Goal: Task Accomplishment & Management: Manage account settings

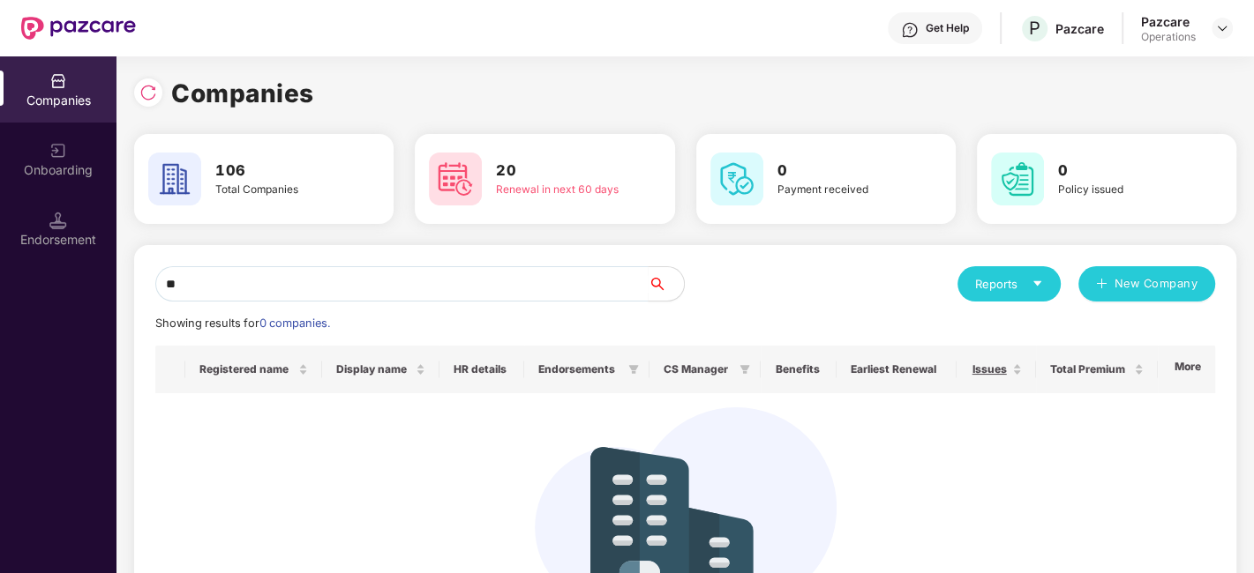
type input "*"
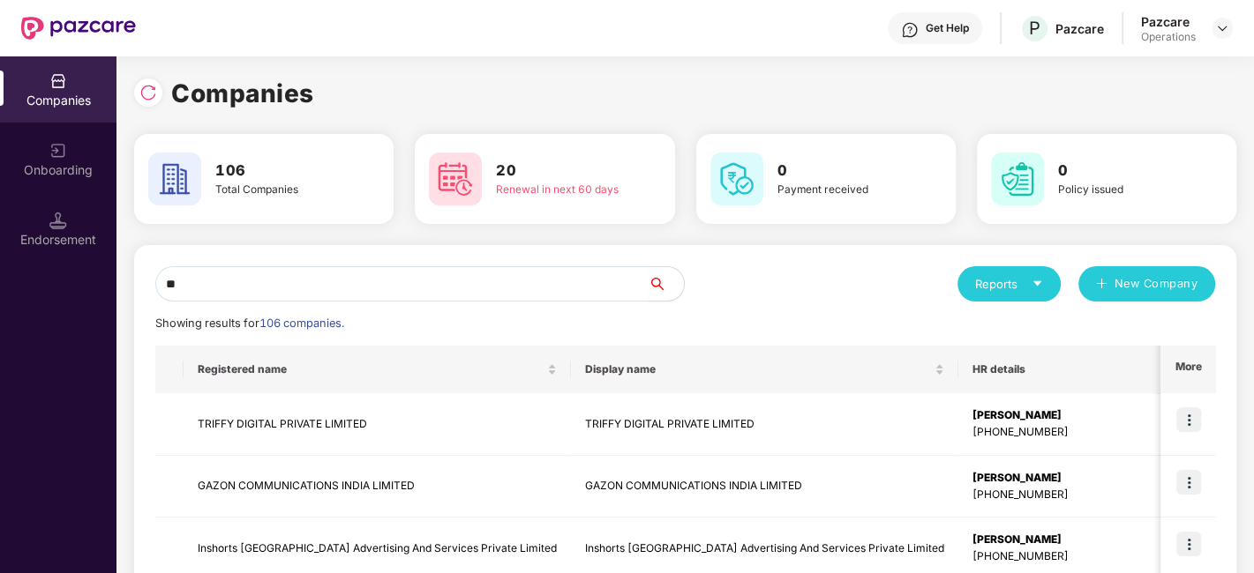
type input "*"
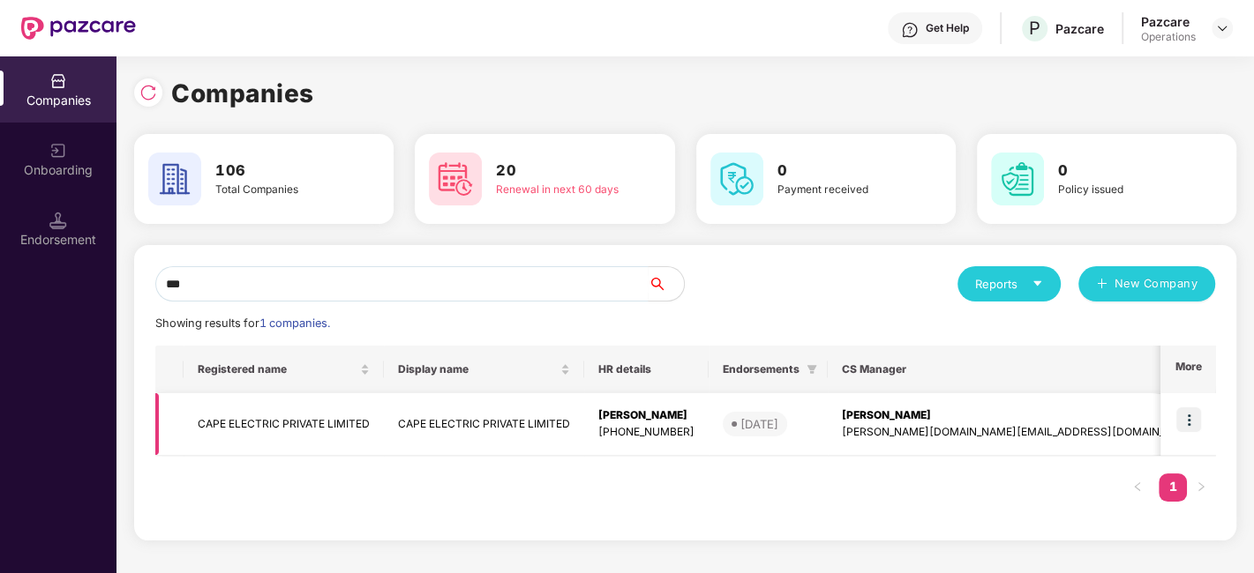
type input "***"
click at [254, 424] on td "CAPE ELECTRIC PRIVATE LIMITED" at bounding box center [284, 425] width 200 height 63
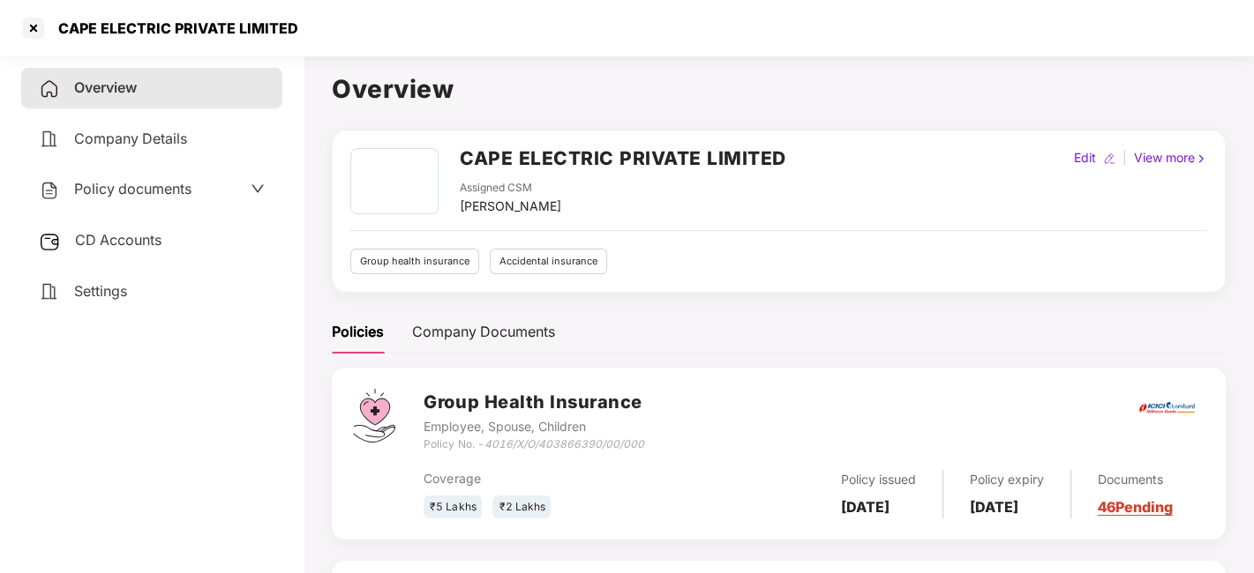
click at [113, 184] on span "Policy documents" at bounding box center [132, 189] width 117 height 18
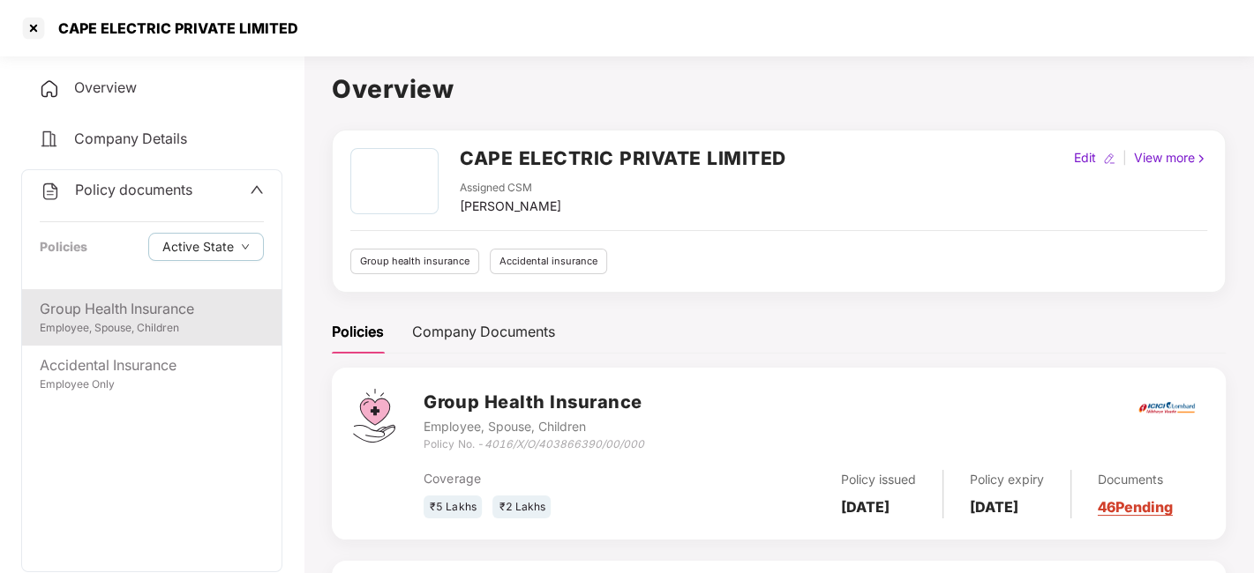
click at [133, 310] on div "Group Health Insurance" at bounding box center [152, 309] width 224 height 22
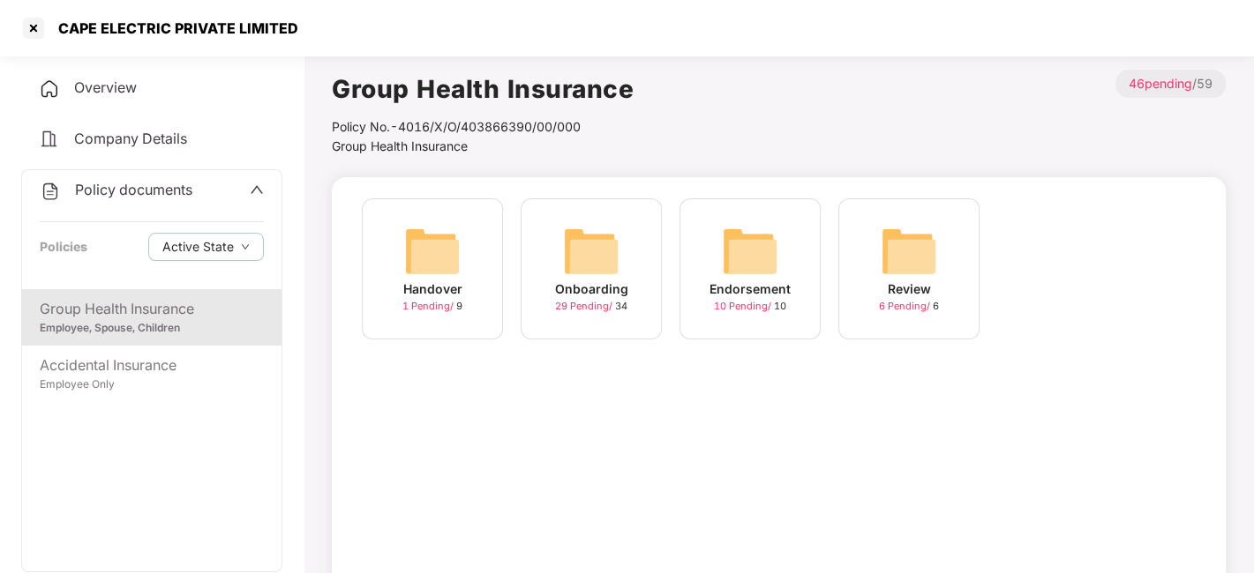
click at [551, 256] on div "Onboarding 29 Pending / 34" at bounding box center [591, 269] width 141 height 141
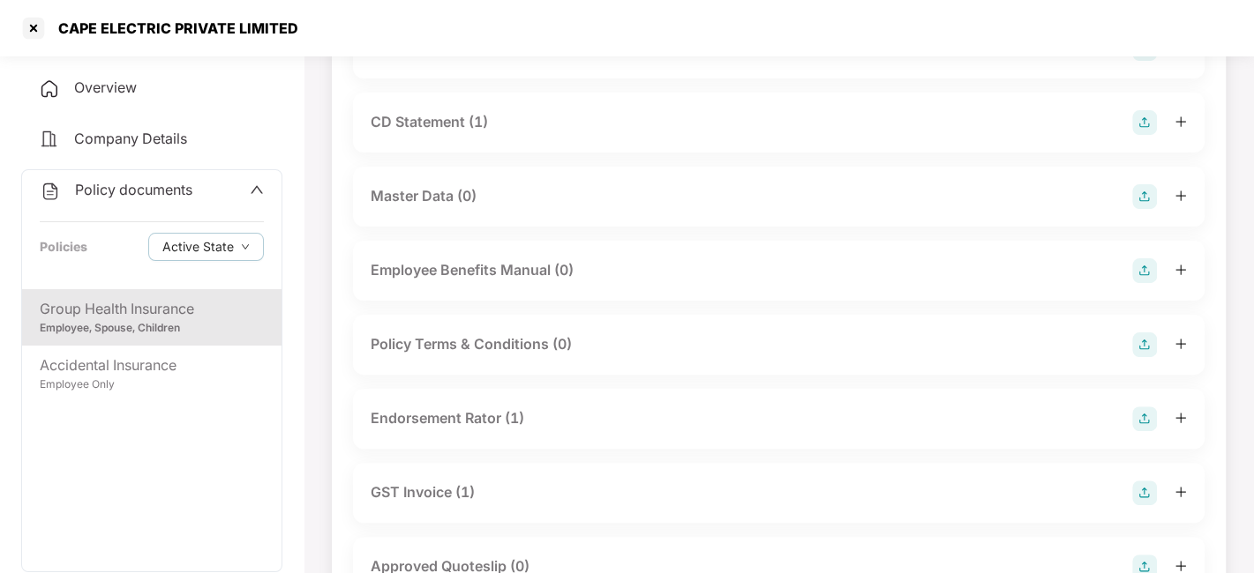
scroll to position [259, 0]
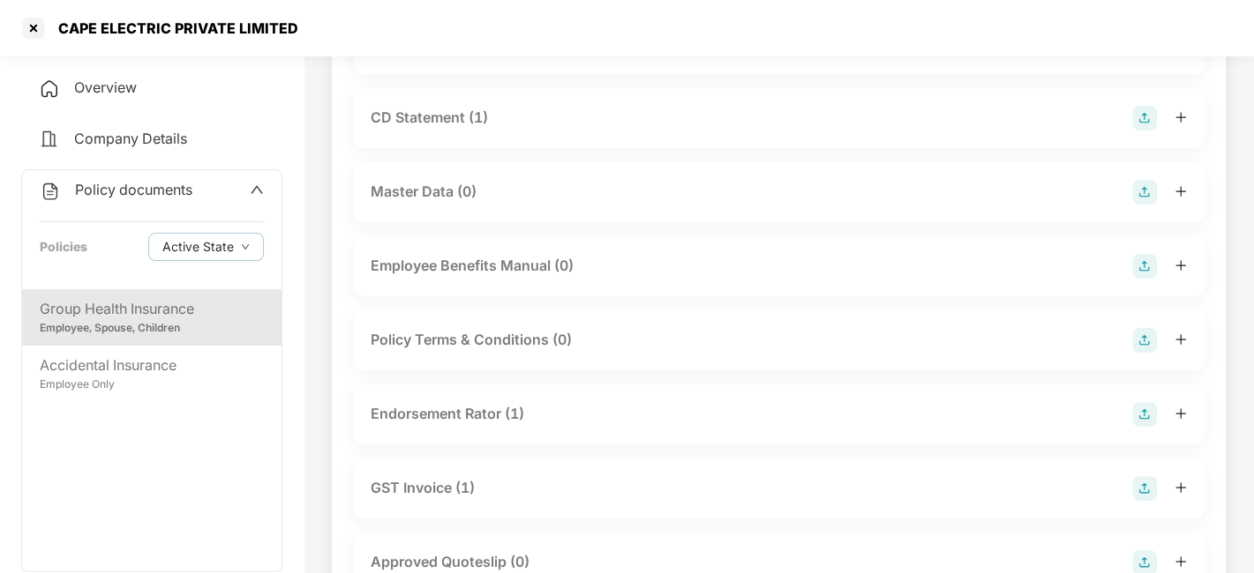
click at [456, 415] on div "Endorsement Rator (1)" at bounding box center [448, 414] width 154 height 22
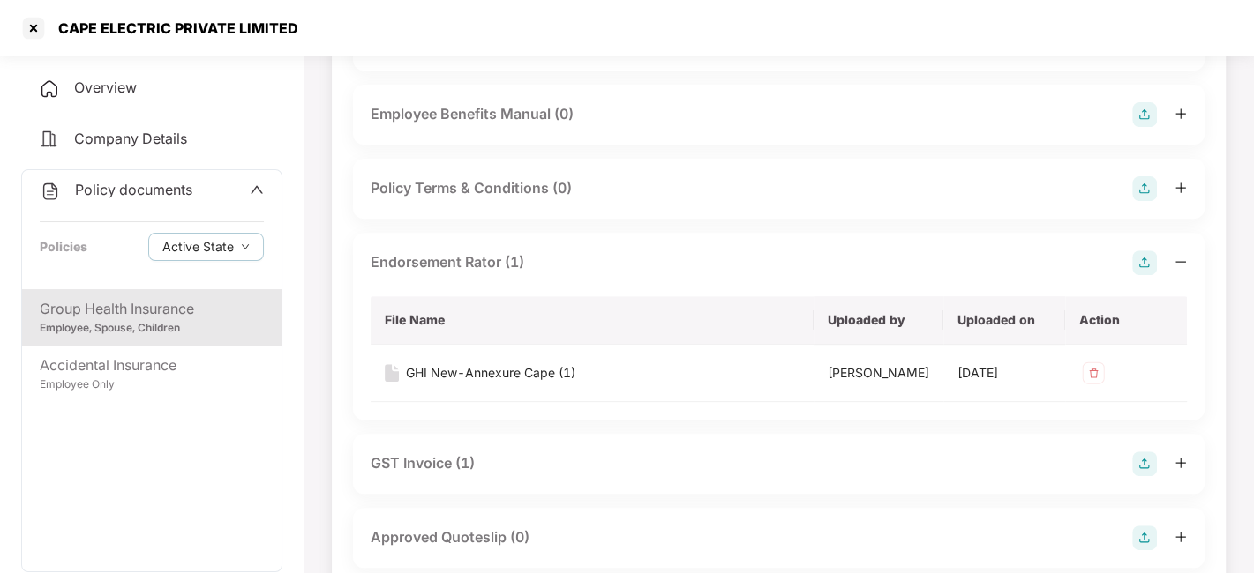
scroll to position [417, 0]
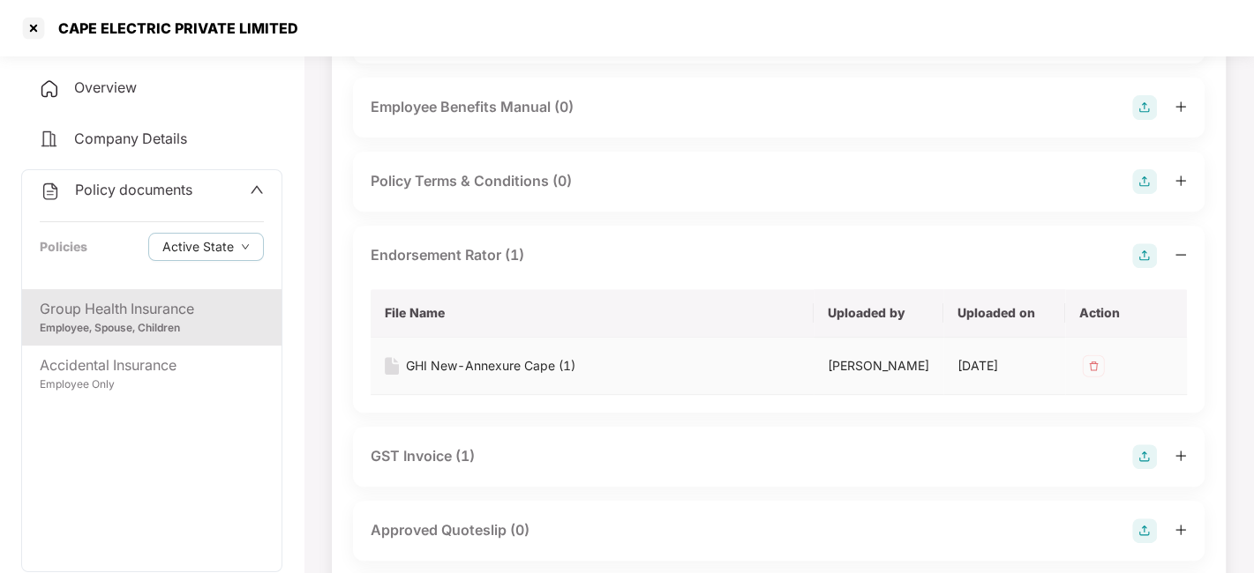
click at [483, 363] on div "GHI New-Annexure Cape (1)" at bounding box center [490, 365] width 169 height 19
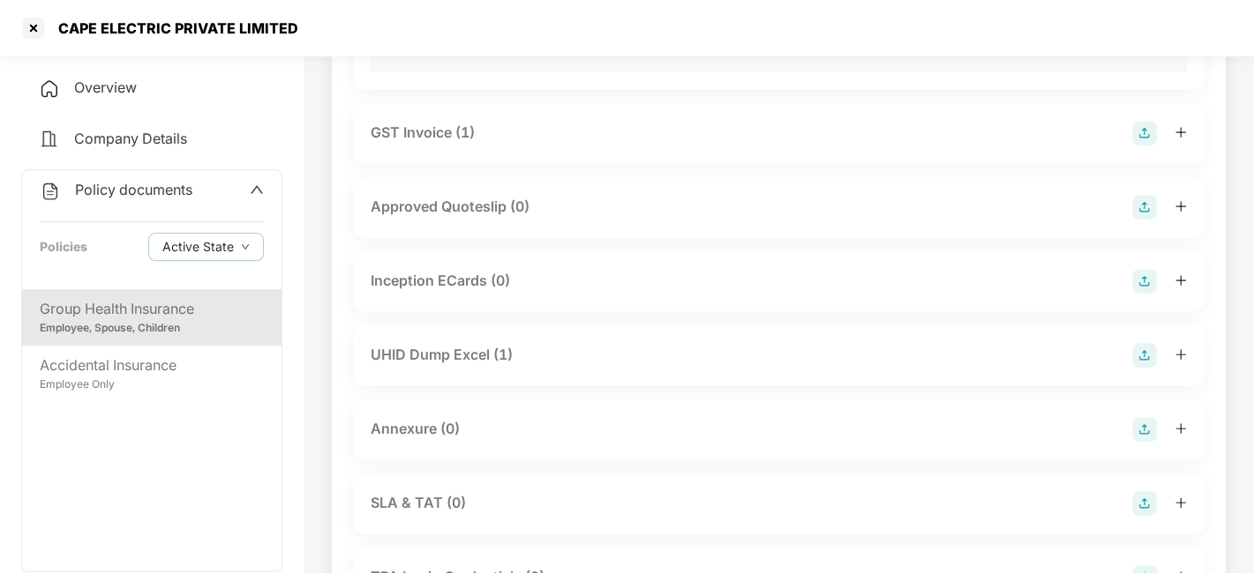
scroll to position [754, 0]
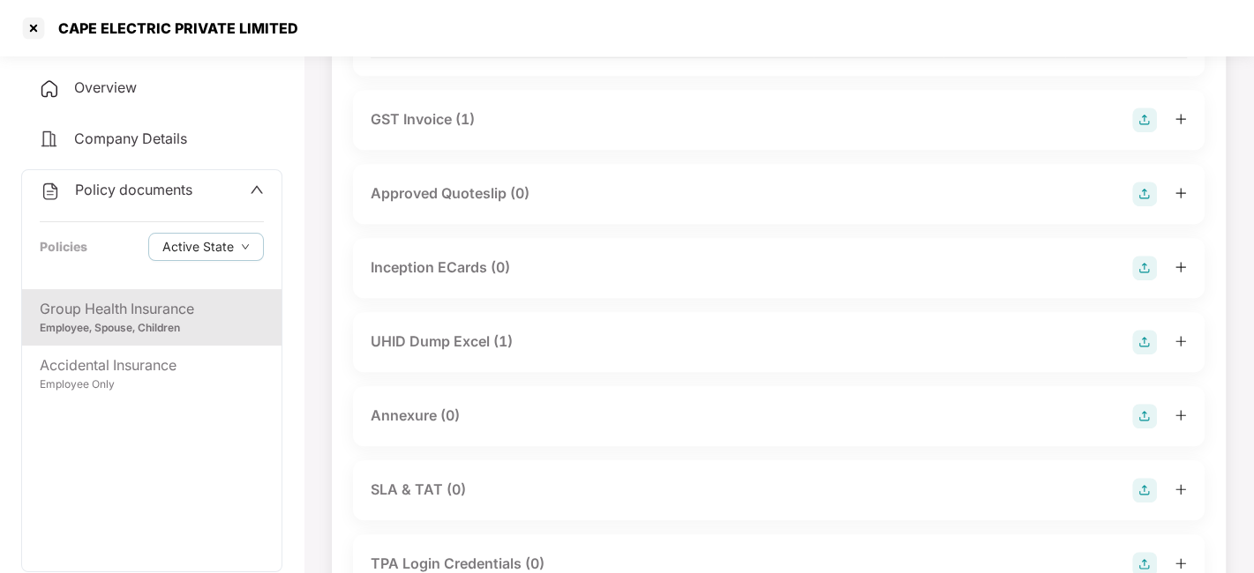
click at [436, 338] on div "UHID Dump Excel (1)" at bounding box center [442, 342] width 142 height 22
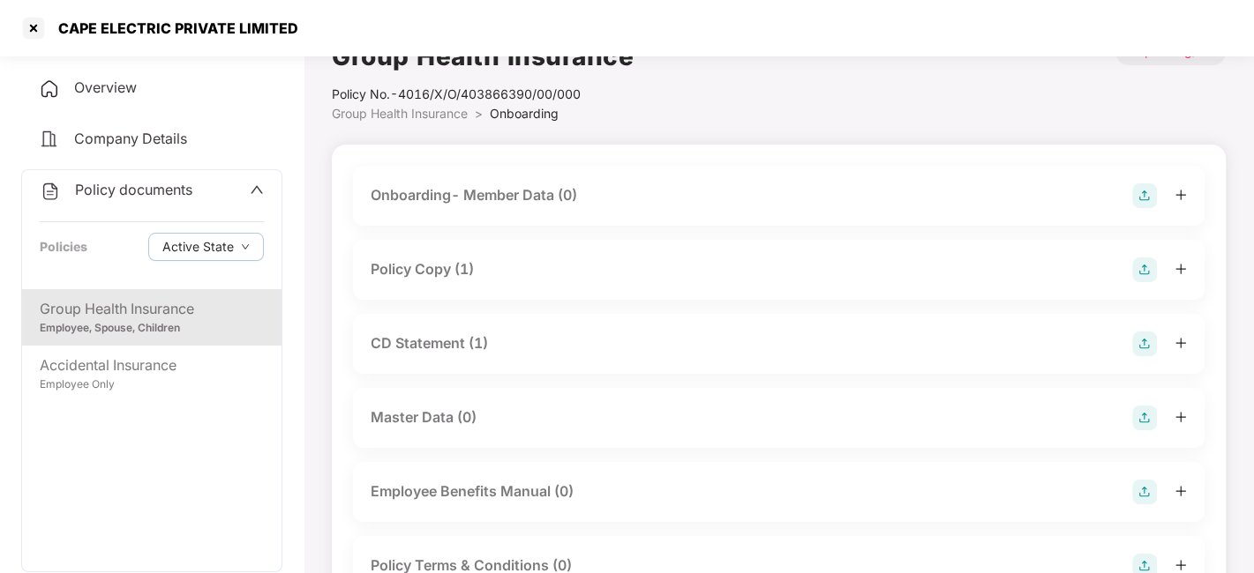
scroll to position [30, 0]
click at [414, 274] on div "Policy Copy (1)" at bounding box center [422, 272] width 103 height 22
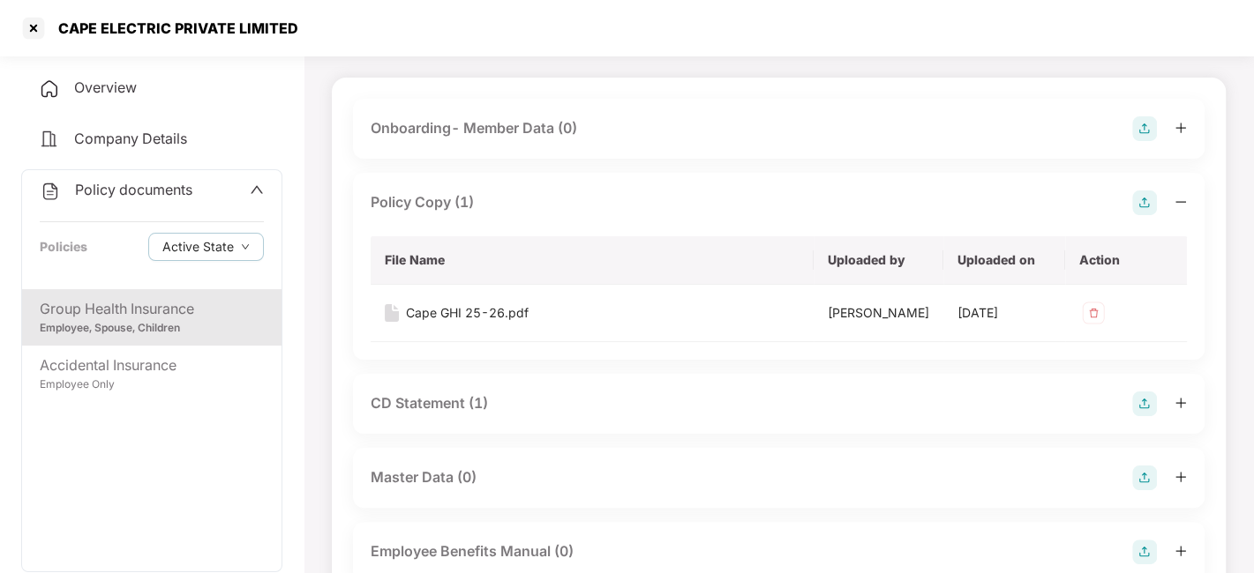
scroll to position [115, 0]
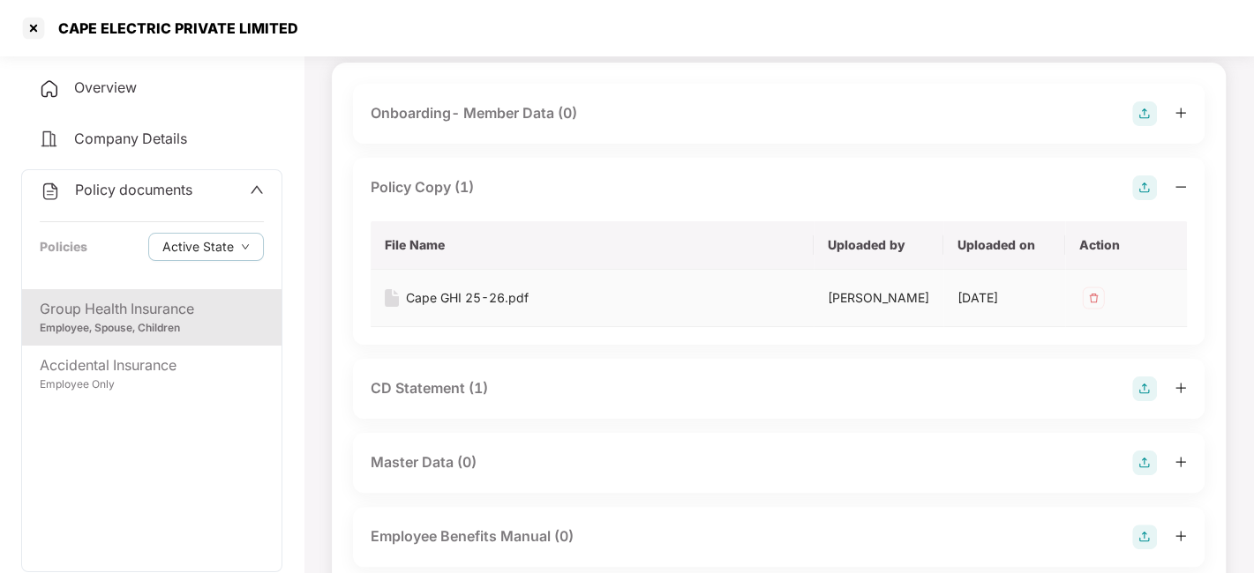
click at [458, 283] on td "Cape GHI 25-26.pdf" at bounding box center [592, 298] width 443 height 57
click at [456, 298] on div "Cape GHI 25-26.pdf" at bounding box center [467, 298] width 123 height 19
click at [33, 19] on div at bounding box center [33, 28] width 28 height 28
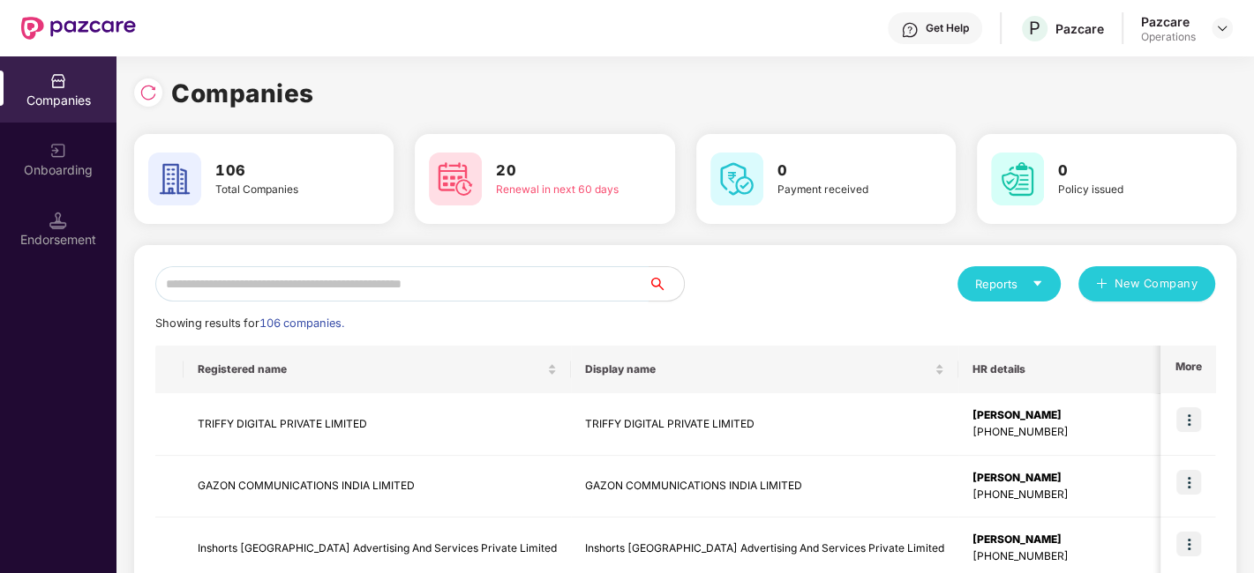
click at [375, 291] on input "text" at bounding box center [401, 283] width 493 height 35
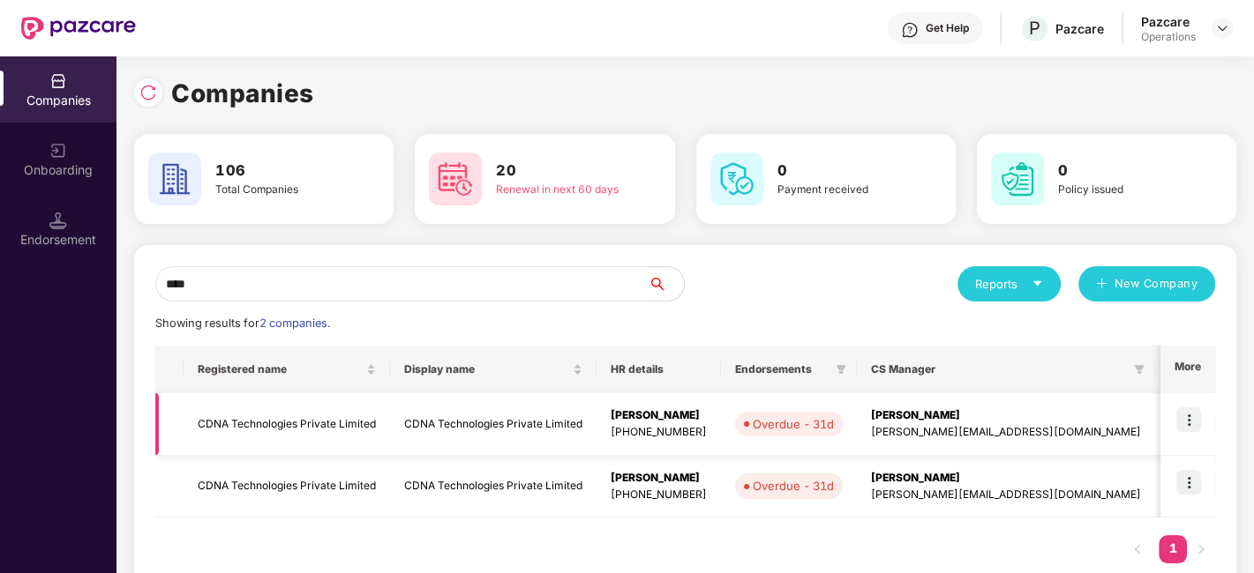
type input "****"
click at [321, 427] on td "CDNA Technologies Private Limited" at bounding box center [287, 425] width 206 height 63
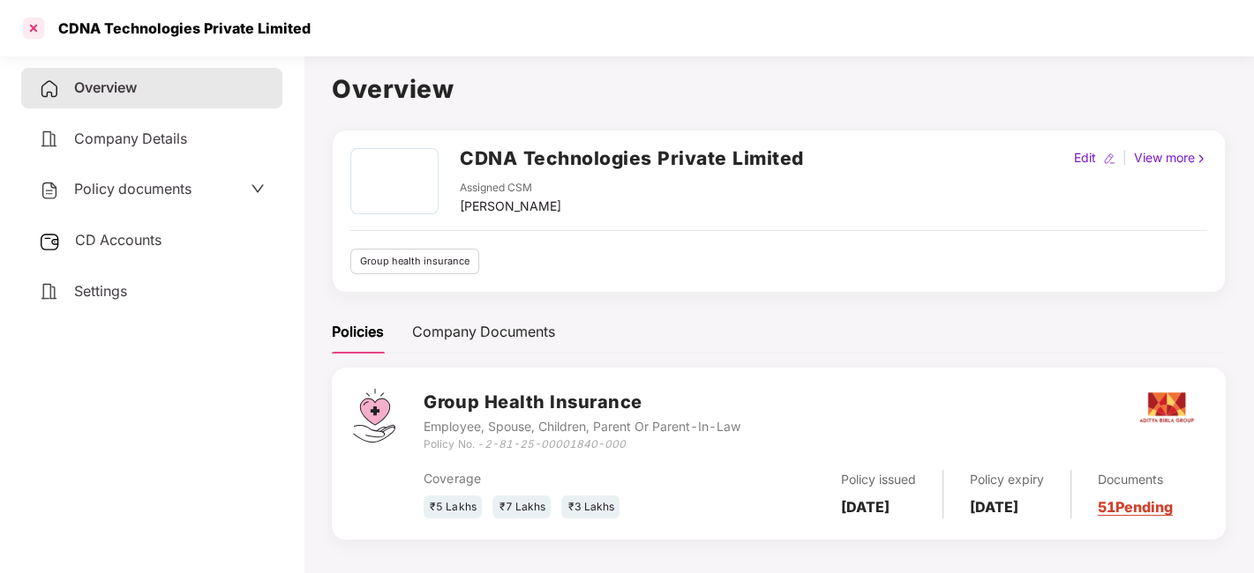
click at [24, 32] on div at bounding box center [33, 28] width 28 height 28
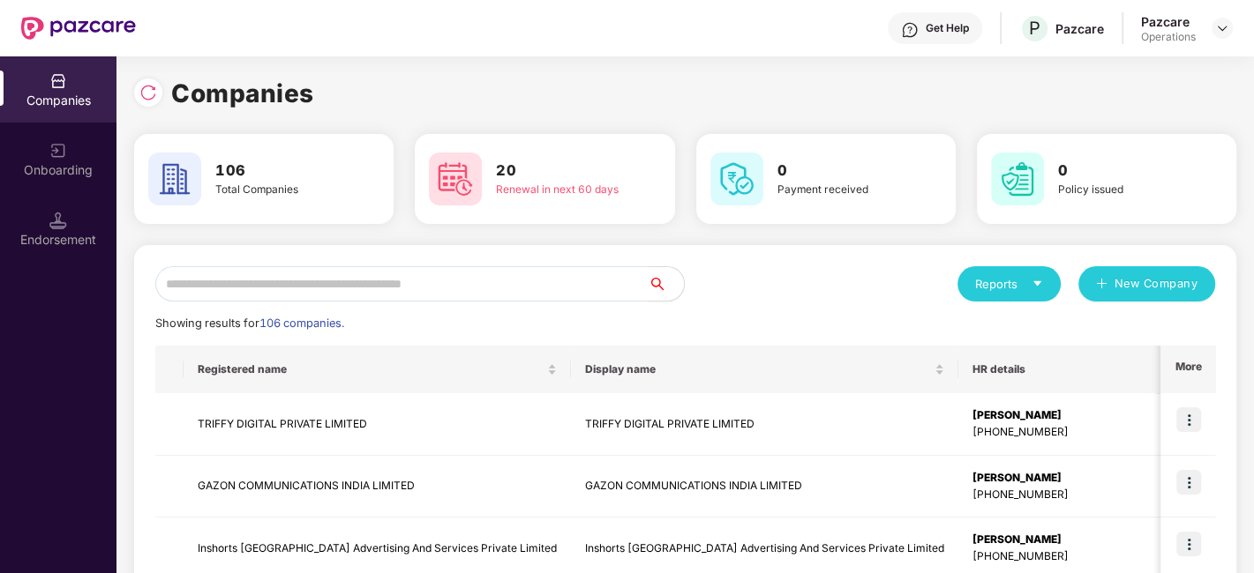
click at [304, 291] on input "text" at bounding box center [401, 283] width 493 height 35
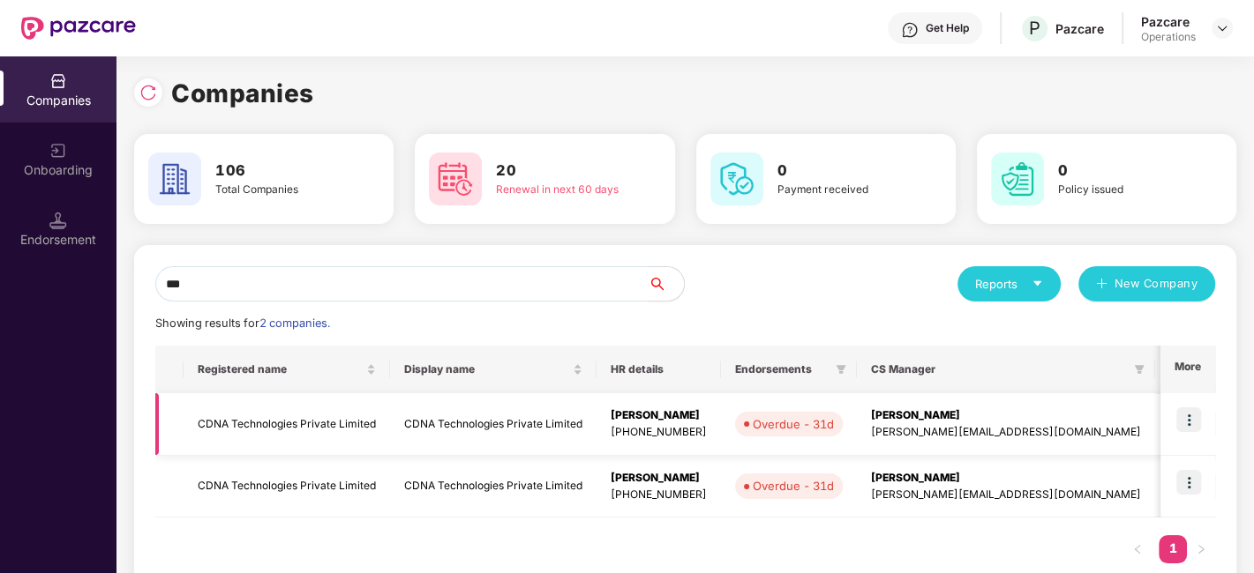
type input "***"
click at [301, 426] on td "CDNA Technologies Private Limited" at bounding box center [287, 425] width 206 height 63
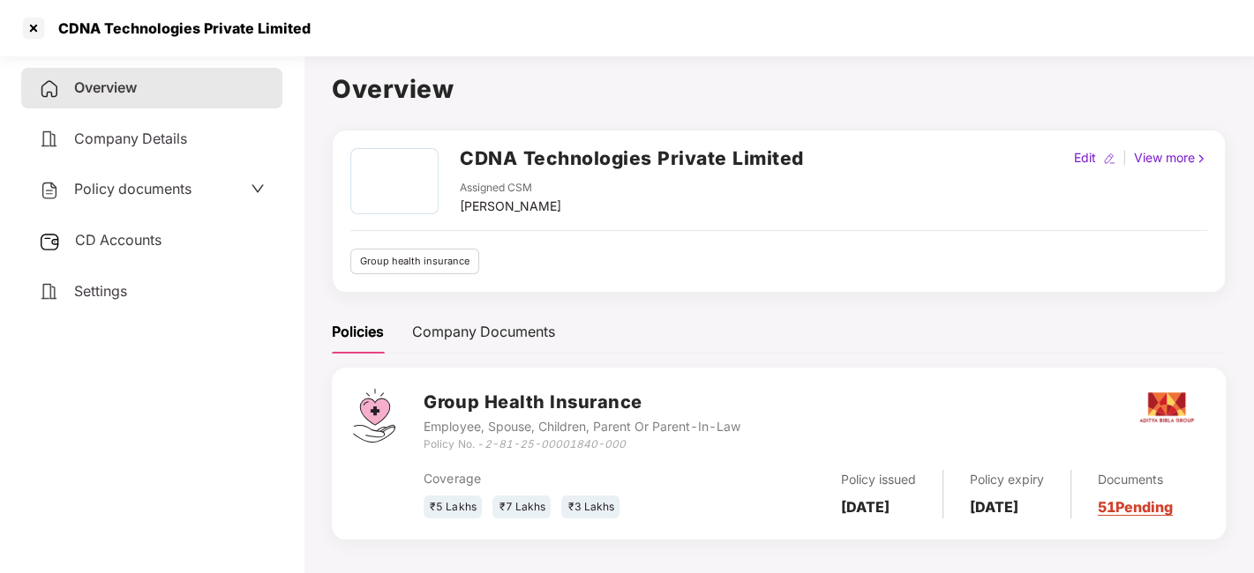
click at [110, 187] on span "Policy documents" at bounding box center [132, 189] width 117 height 18
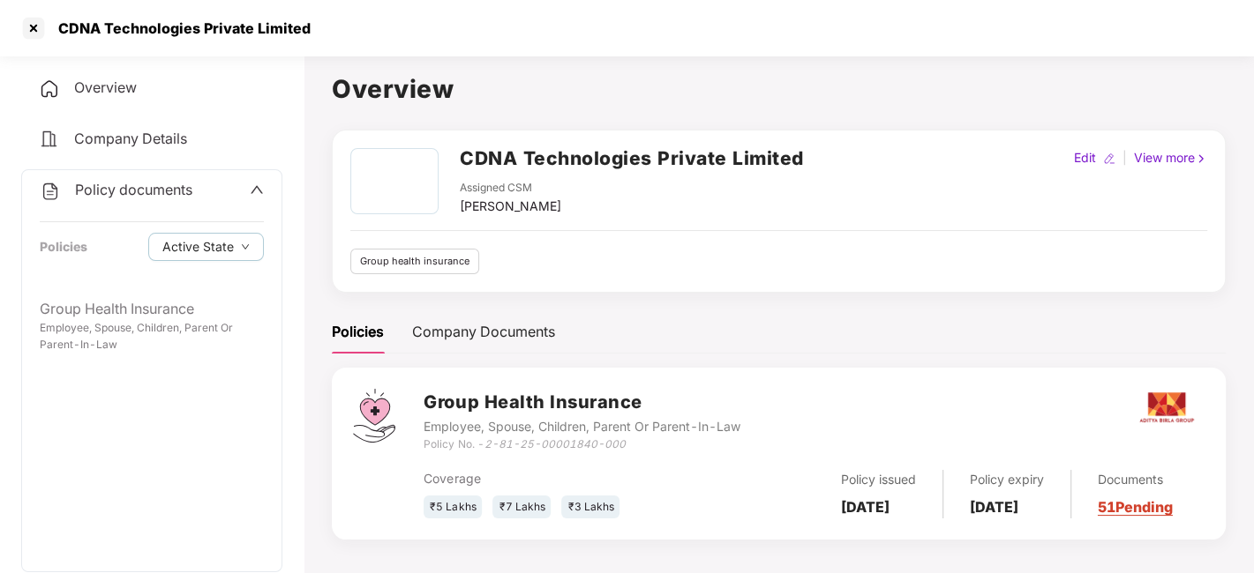
click at [137, 195] on span "Policy documents" at bounding box center [133, 190] width 117 height 18
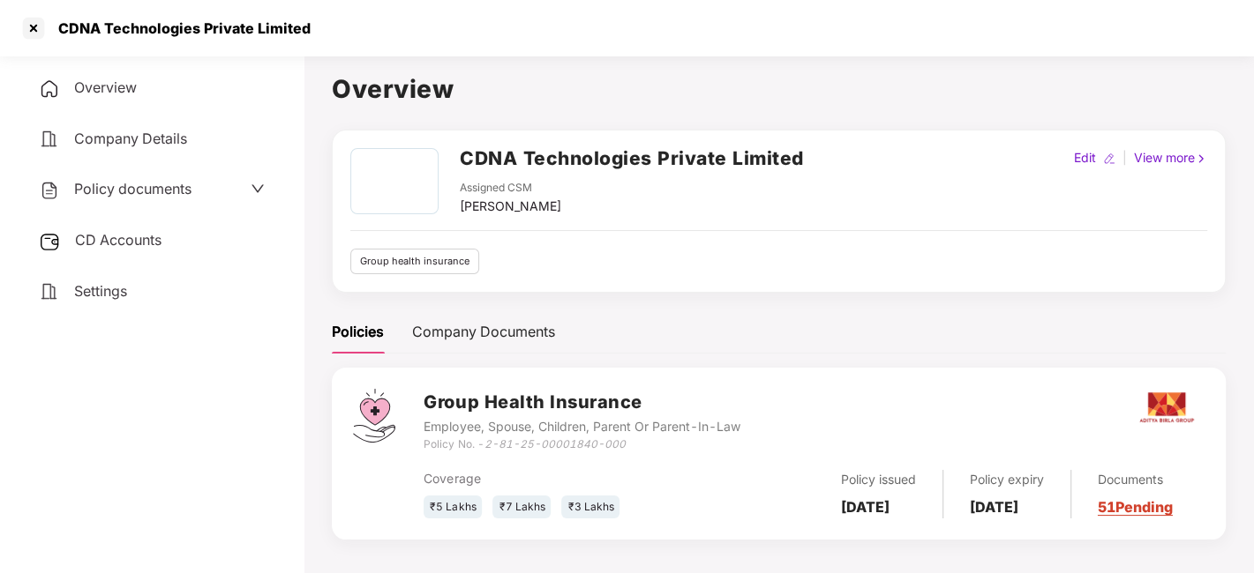
click at [126, 244] on span "CD Accounts" at bounding box center [118, 240] width 86 height 18
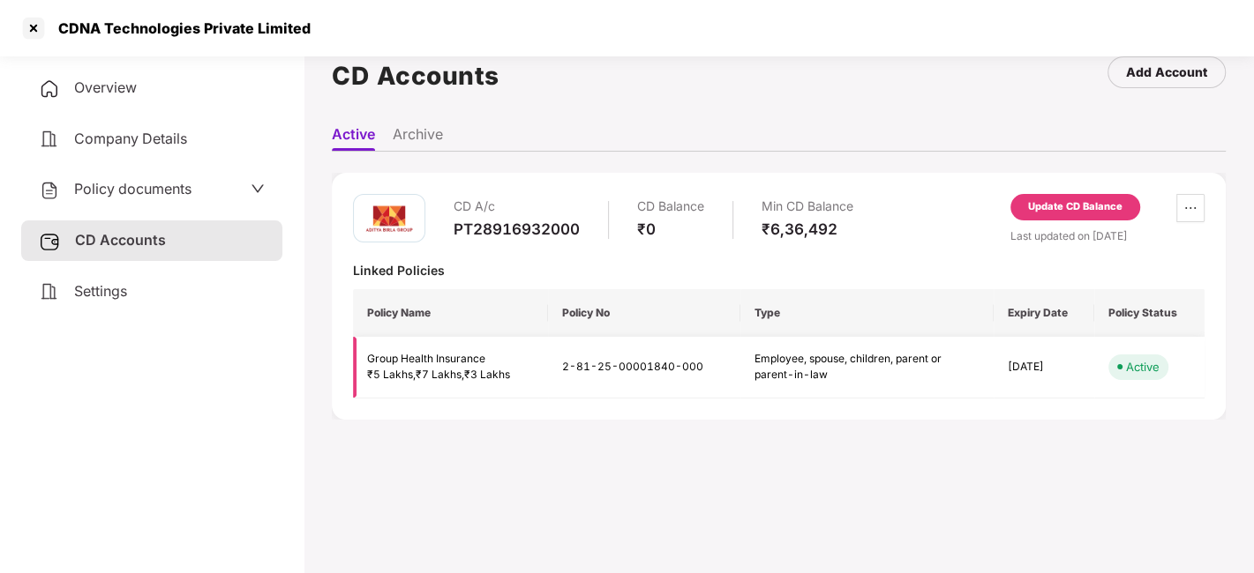
scroll to position [37, 0]
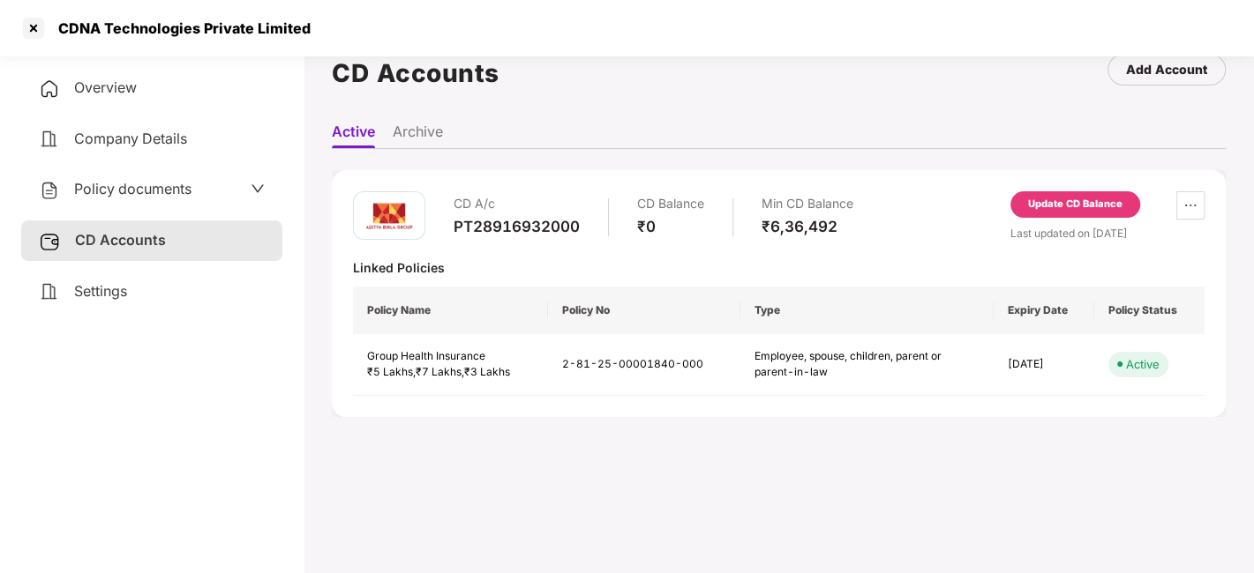
click at [1074, 210] on div "Update CD Balance" at bounding box center [1075, 205] width 94 height 16
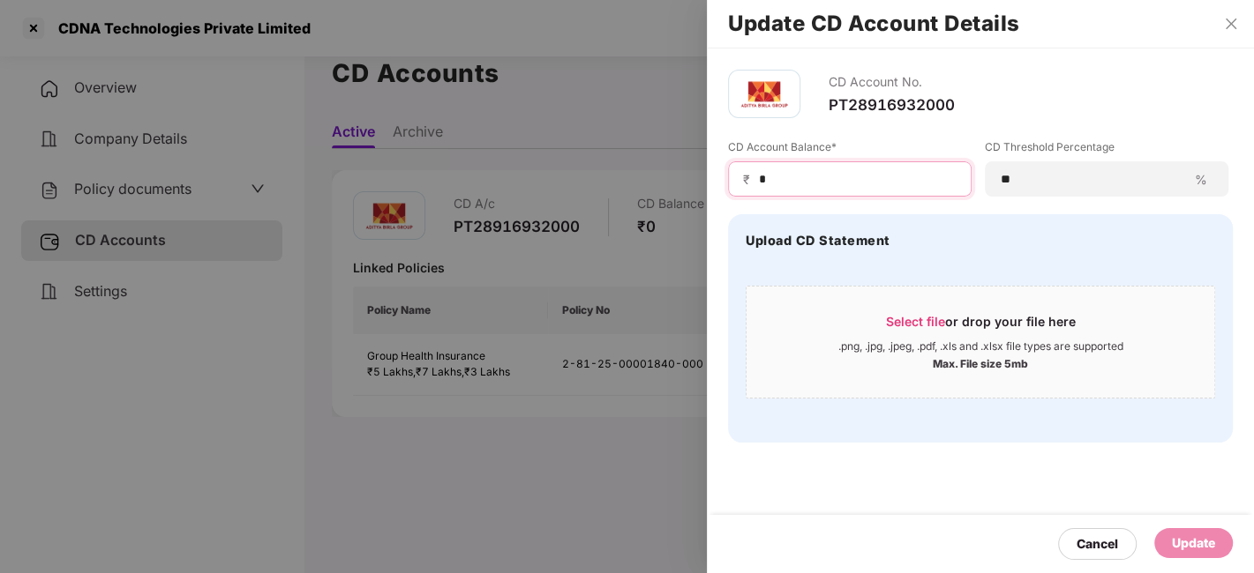
click at [865, 179] on input "*" at bounding box center [856, 179] width 199 height 19
type input "*****"
click at [1188, 533] on div "Update" at bounding box center [1193, 543] width 79 height 30
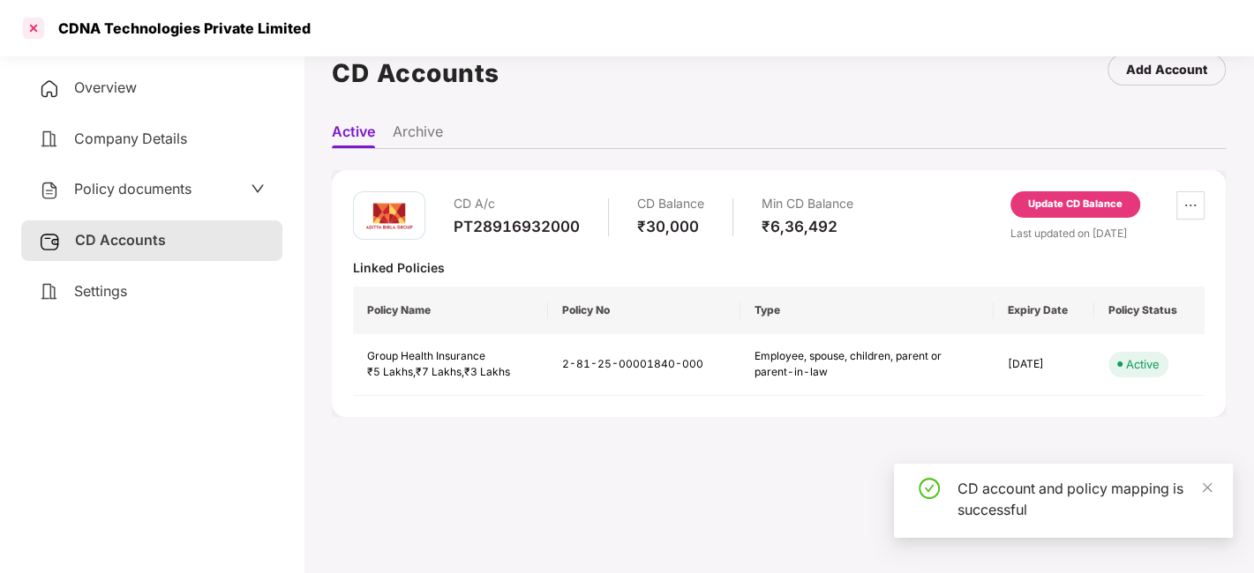
click at [30, 34] on div at bounding box center [33, 28] width 28 height 28
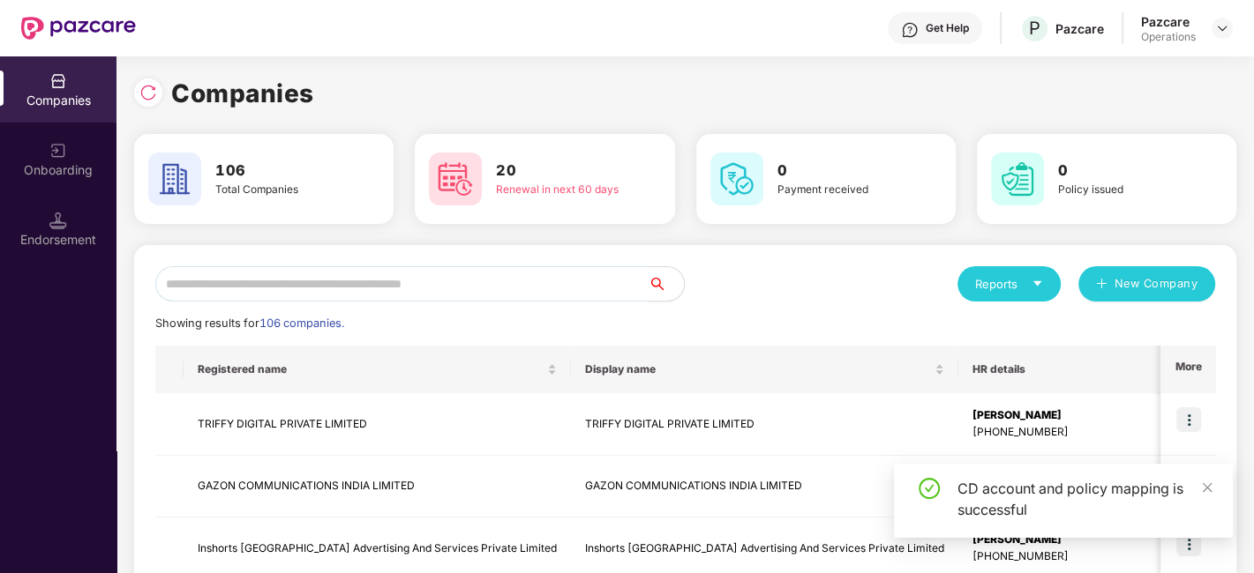
click at [379, 290] on input "text" at bounding box center [401, 283] width 493 height 35
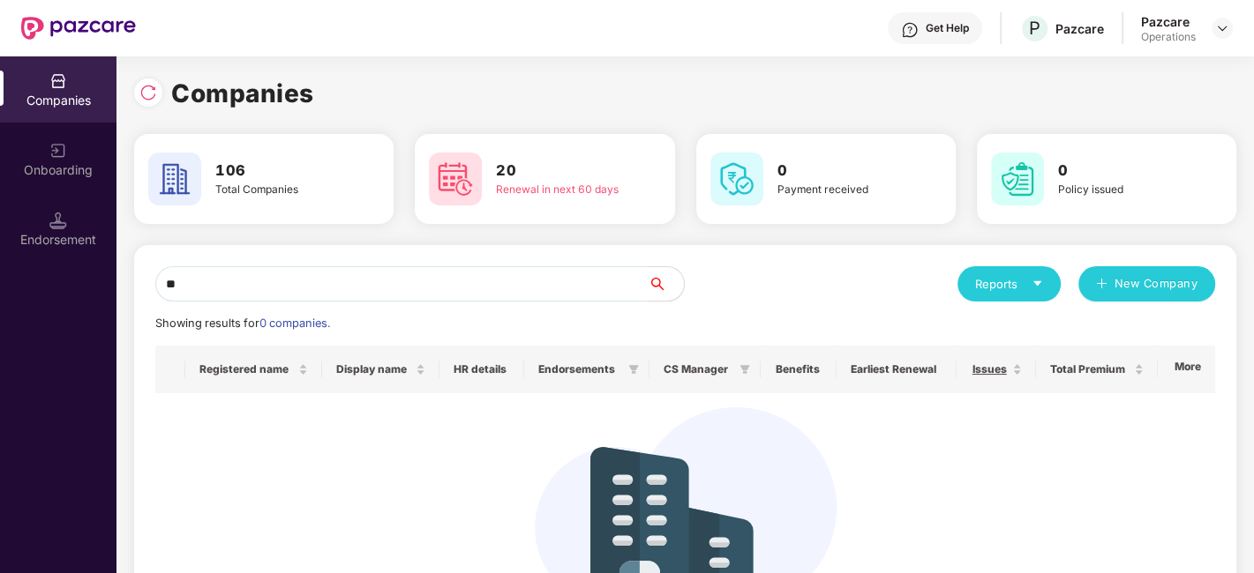
type input "*"
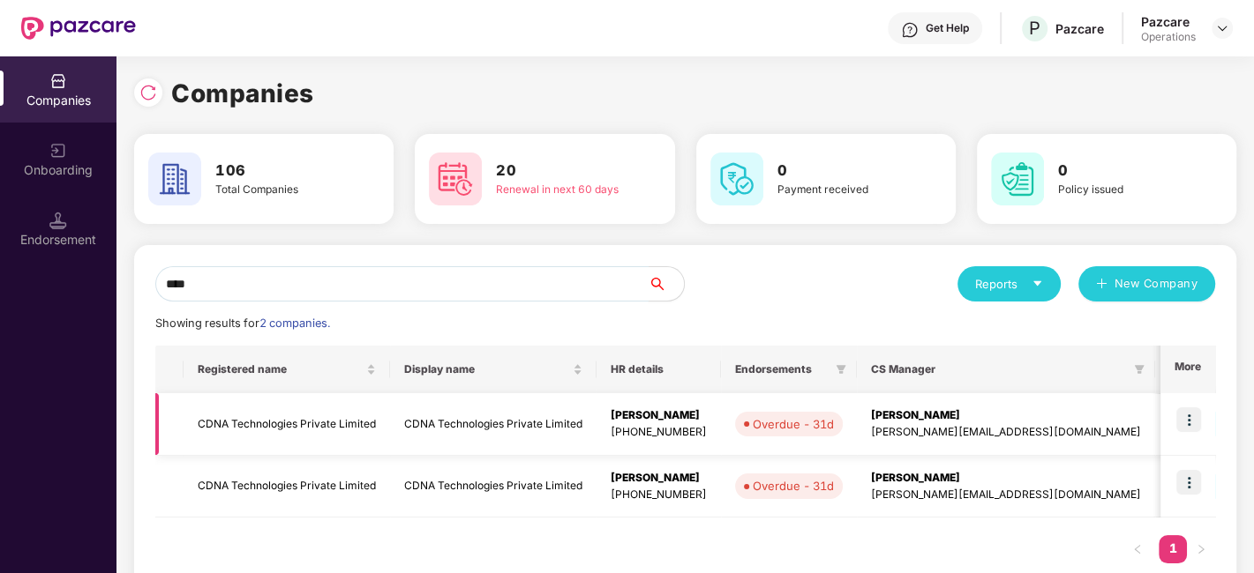
type input "****"
click at [1188, 415] on img at bounding box center [1188, 420] width 25 height 25
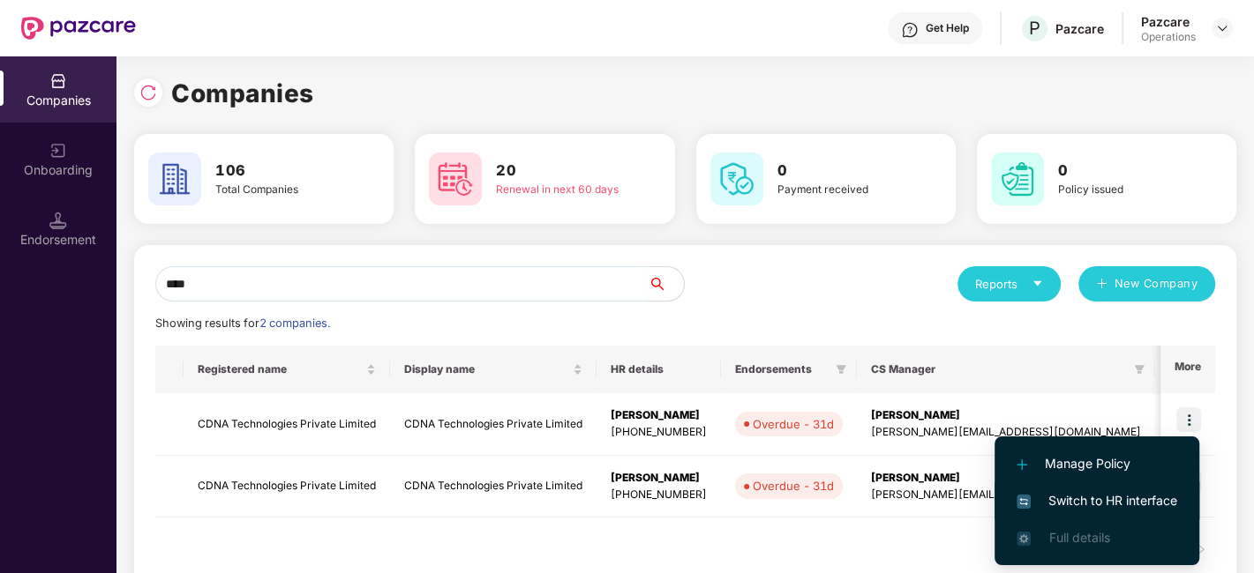
click at [1116, 492] on span "Switch to HR interface" at bounding box center [1096, 500] width 161 height 19
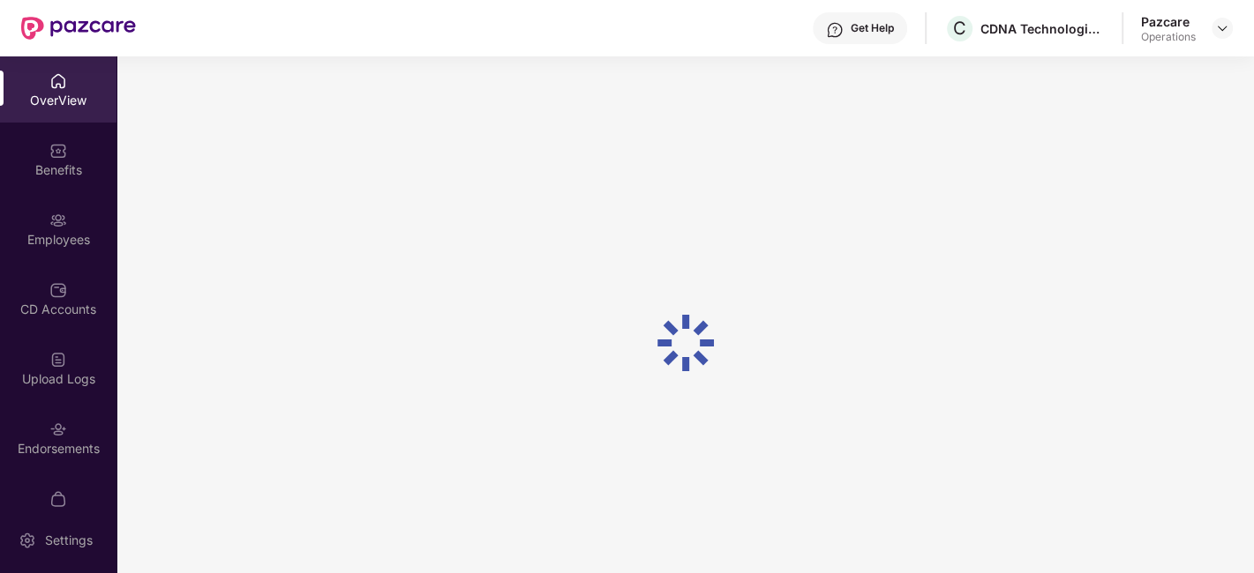
scroll to position [36, 0]
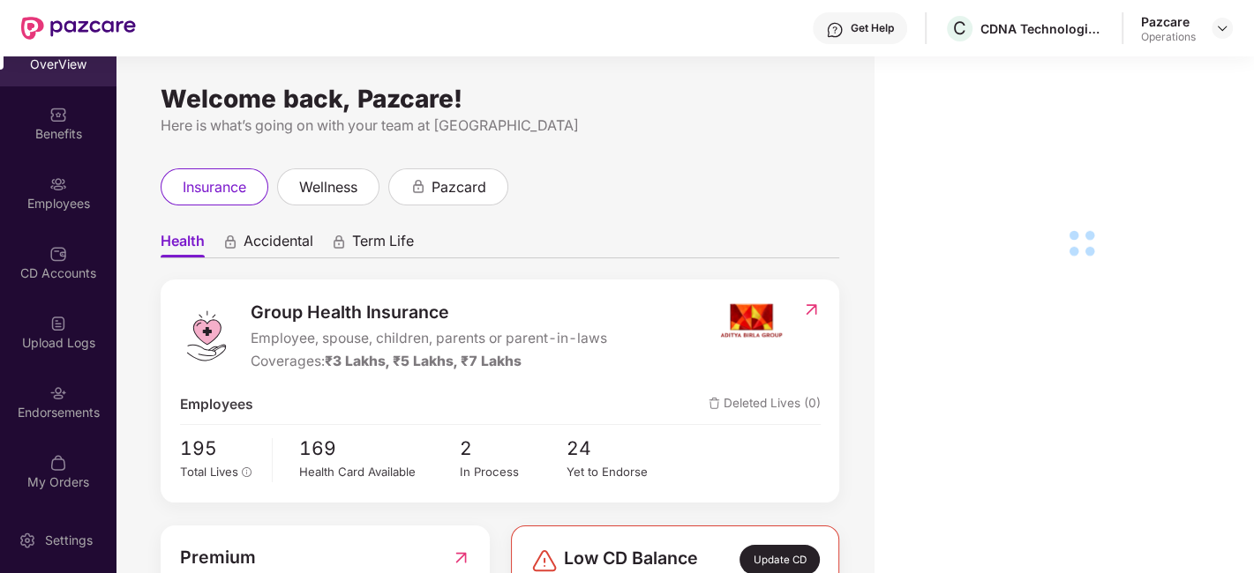
click at [30, 384] on div "Endorsements" at bounding box center [58, 402] width 116 height 66
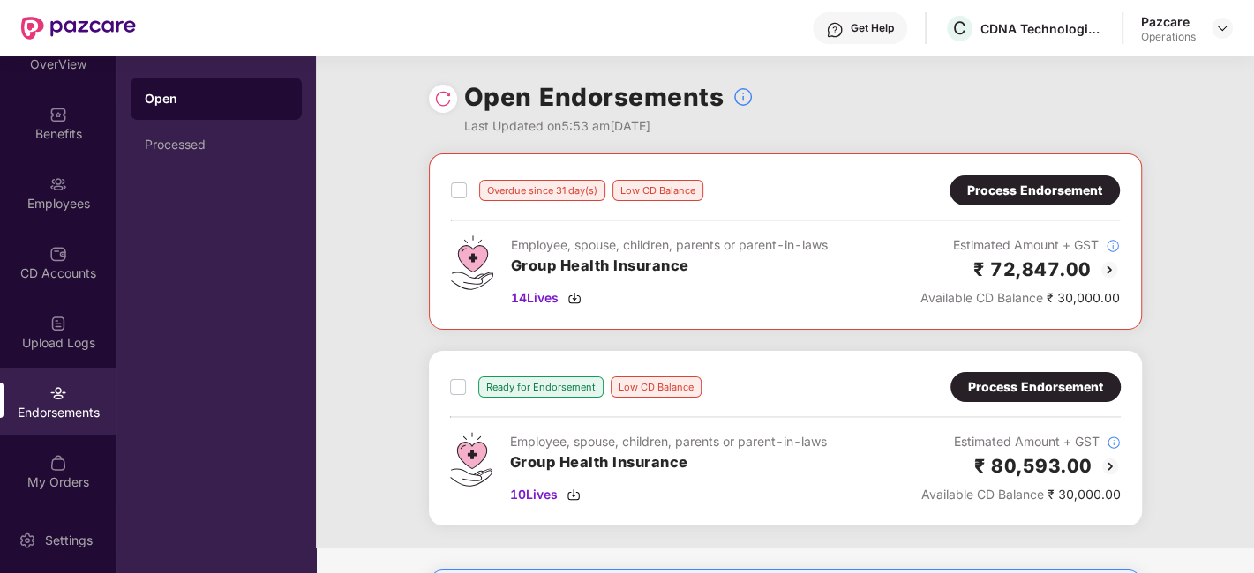
click at [1210, 24] on div "Pazcare Operations" at bounding box center [1187, 28] width 92 height 31
click at [1215, 24] on img at bounding box center [1222, 28] width 14 height 14
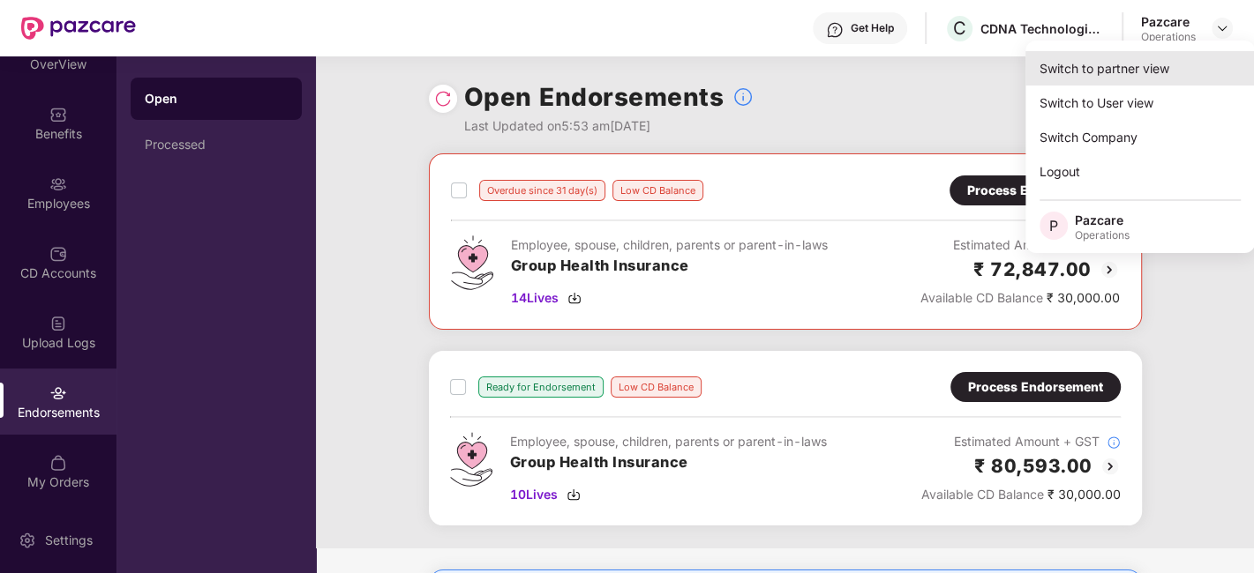
click at [1115, 57] on div "Switch to partner view" at bounding box center [1139, 68] width 229 height 34
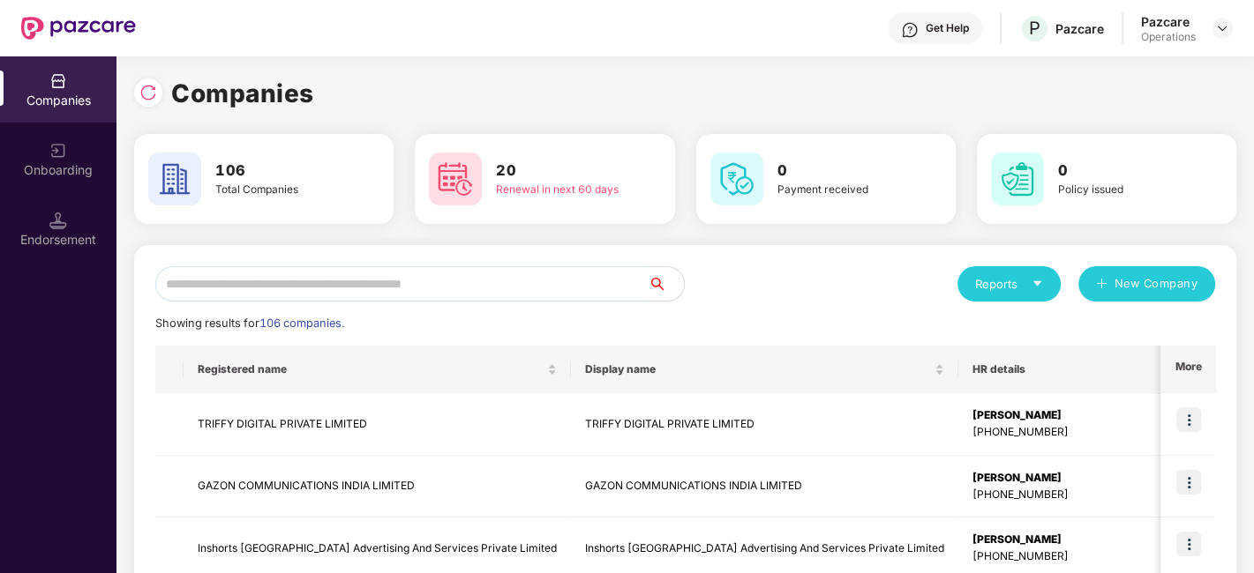
click at [607, 275] on input "text" at bounding box center [401, 283] width 493 height 35
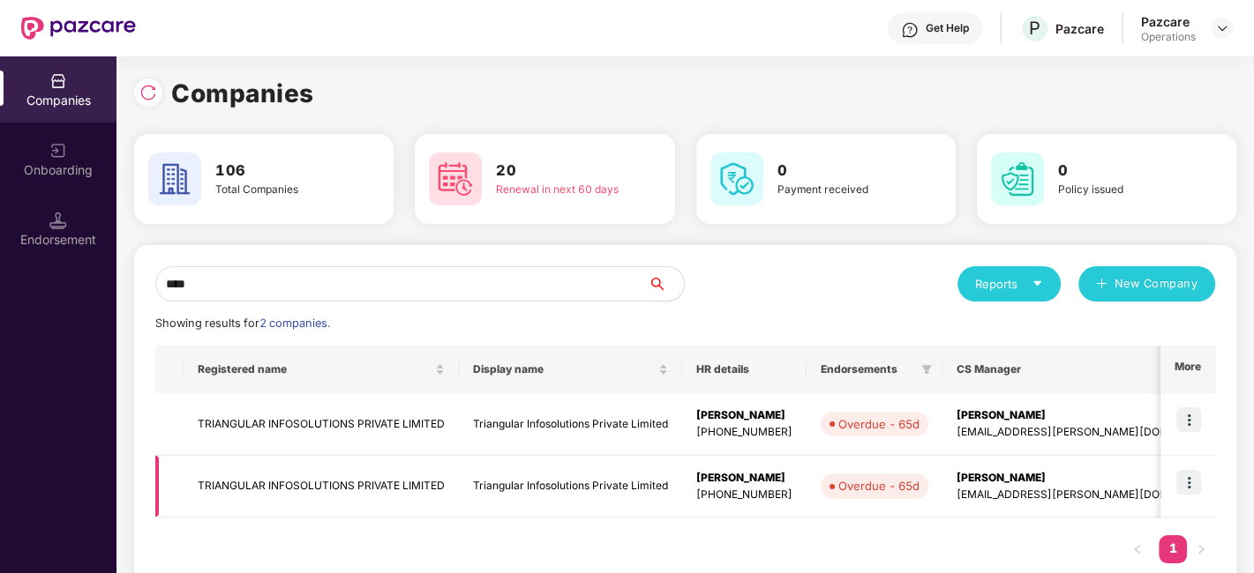
type input "****"
click at [264, 483] on td "TRIANGULAR INFOSOLUTIONS PRIVATE LIMITED" at bounding box center [321, 487] width 275 height 63
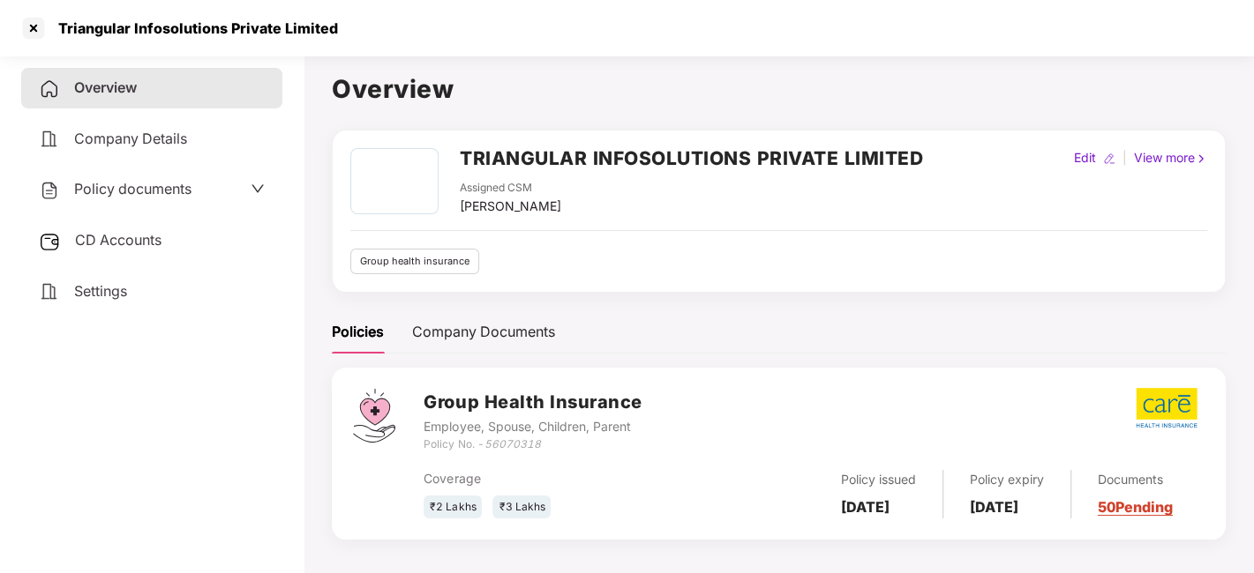
click at [116, 196] on span "Policy documents" at bounding box center [132, 189] width 117 height 18
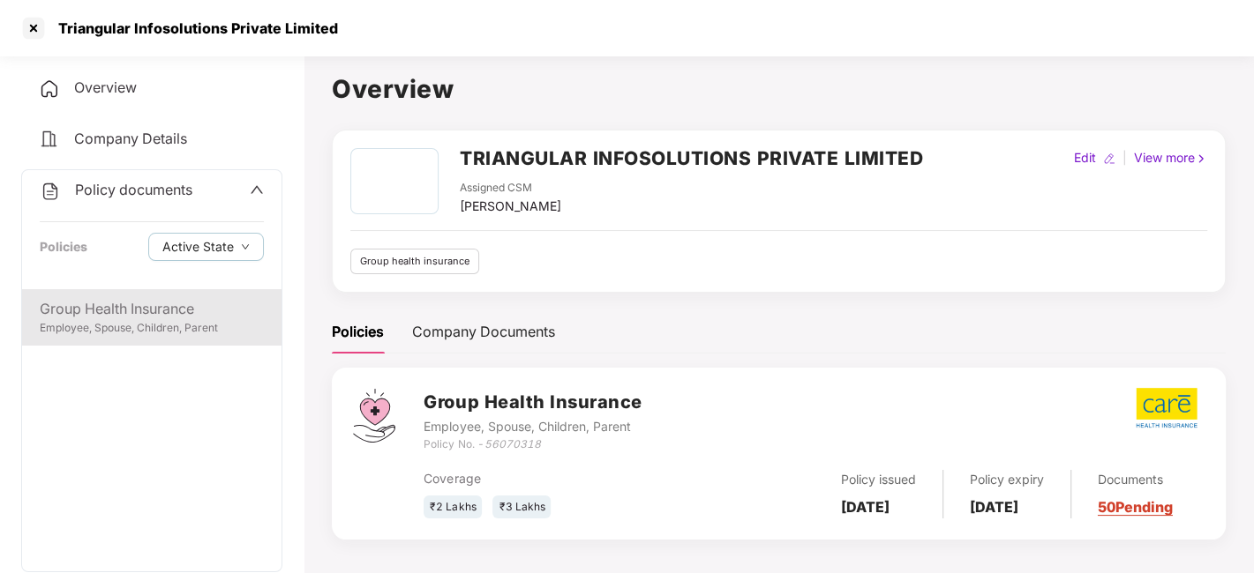
click at [113, 310] on div "Group Health Insurance" at bounding box center [152, 309] width 224 height 22
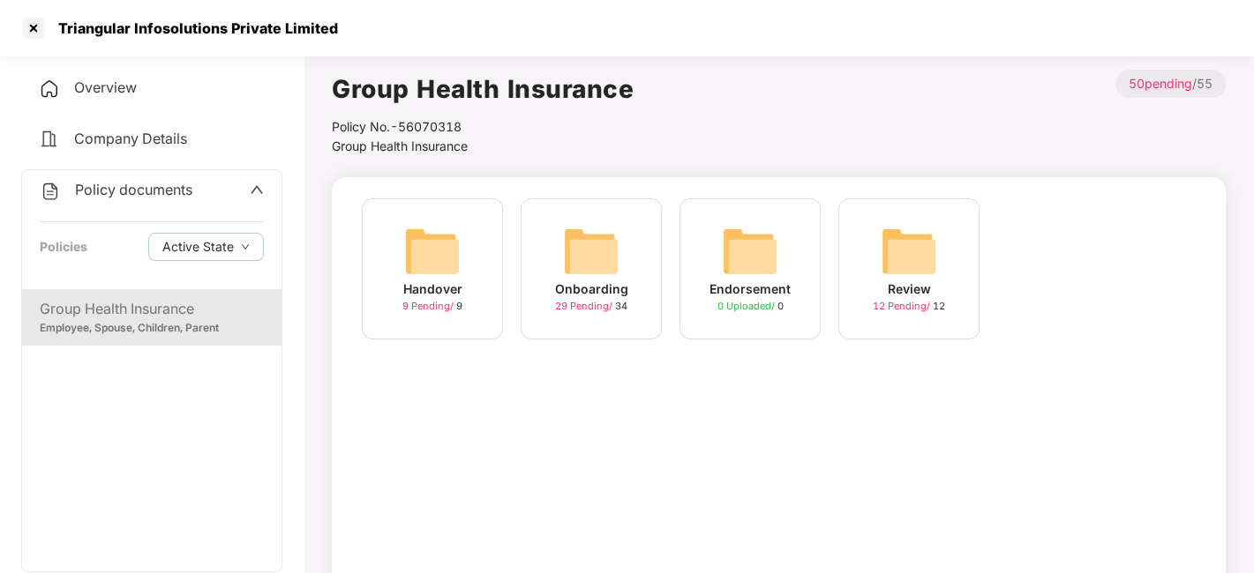
click at [572, 247] on img at bounding box center [591, 251] width 56 height 56
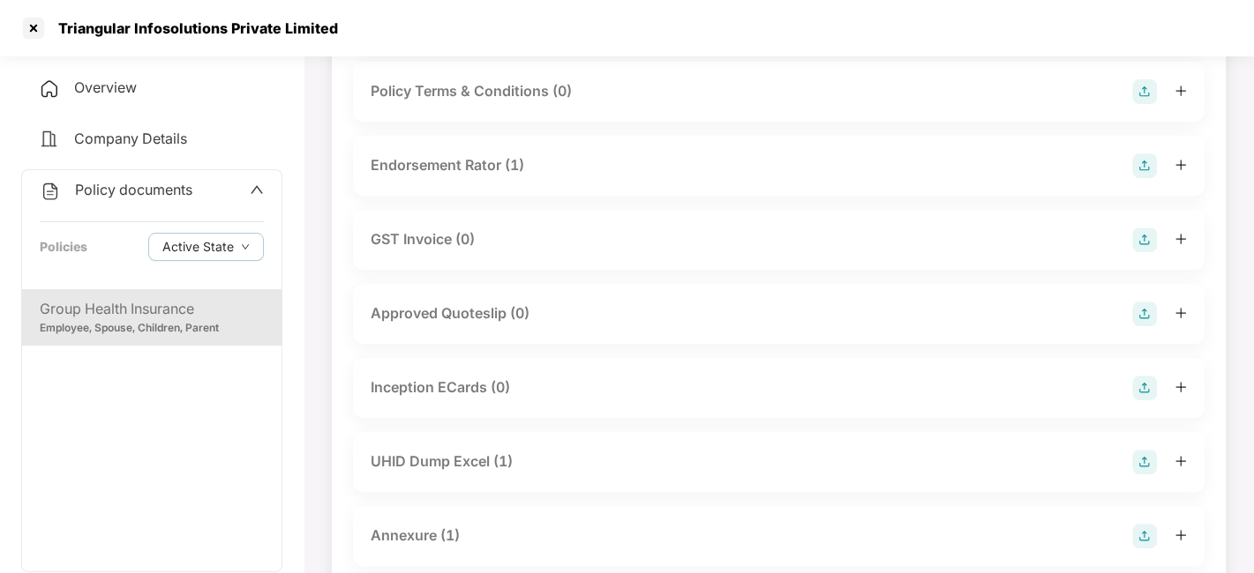
scroll to position [519, 0]
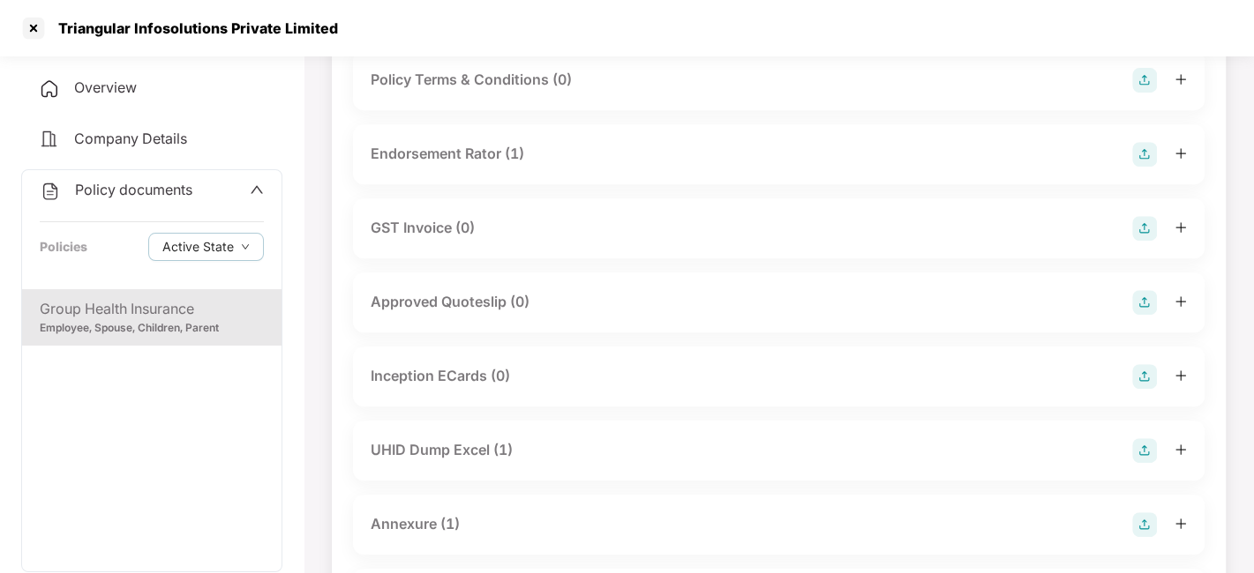
click at [426, 435] on div "UHID Dump Excel (1)" at bounding box center [778, 451] width 851 height 60
click at [426, 445] on div "UHID Dump Excel (1)" at bounding box center [442, 450] width 142 height 22
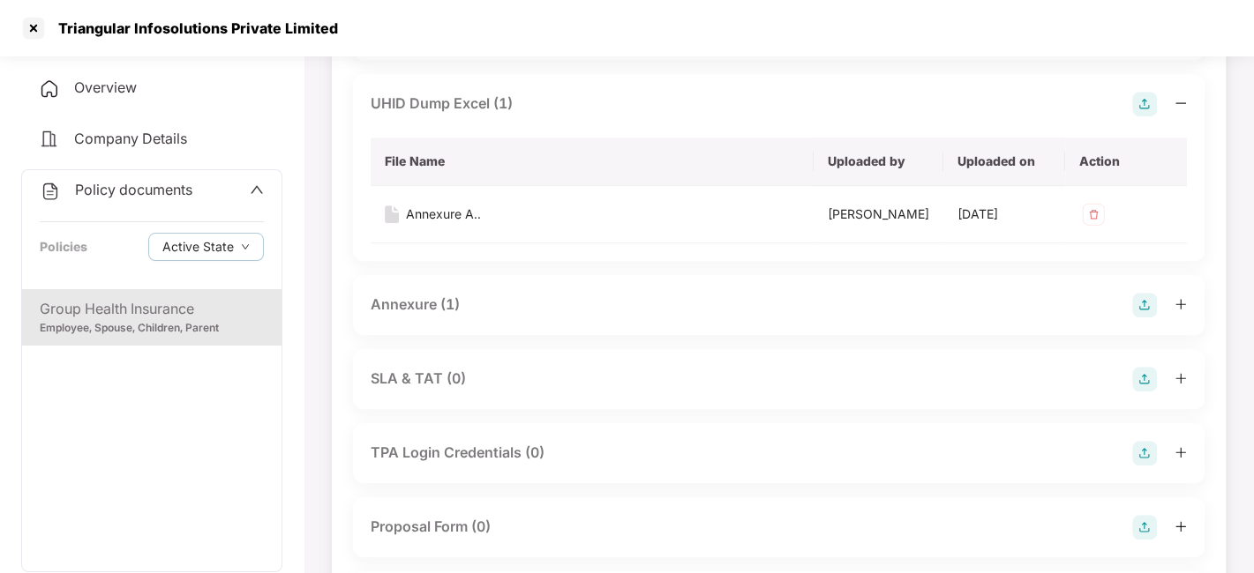
scroll to position [869, 0]
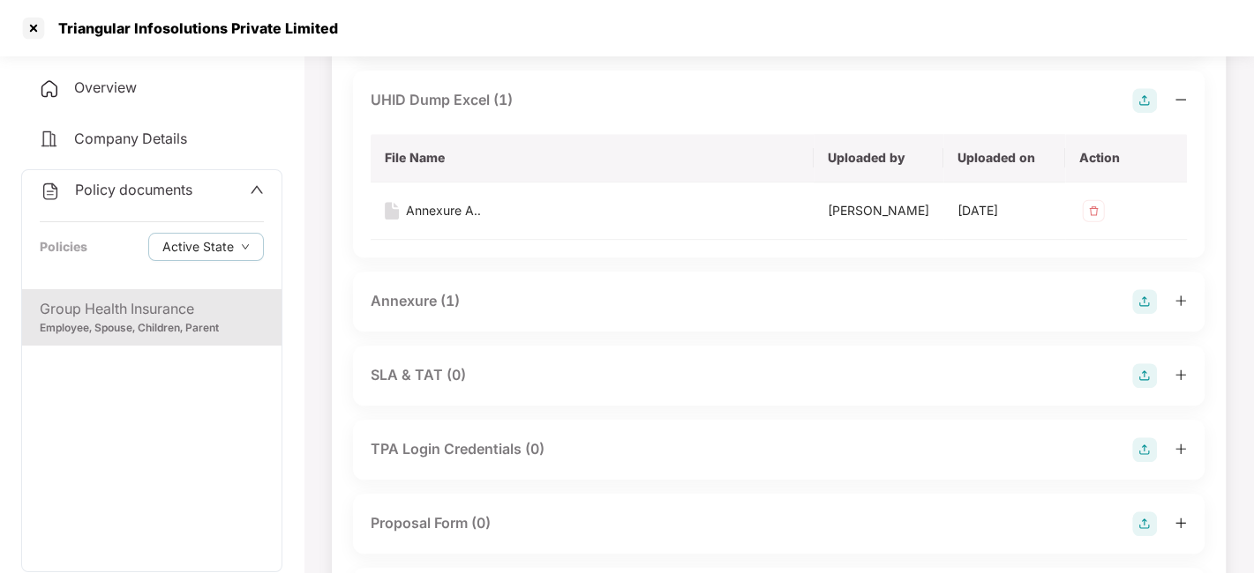
drag, startPoint x: 403, startPoint y: 318, endPoint x: 411, endPoint y: 339, distance: 22.6
click at [411, 332] on div "Annexure (1)" at bounding box center [778, 302] width 851 height 60
click at [411, 312] on div "Annexure (1)" at bounding box center [415, 301] width 89 height 22
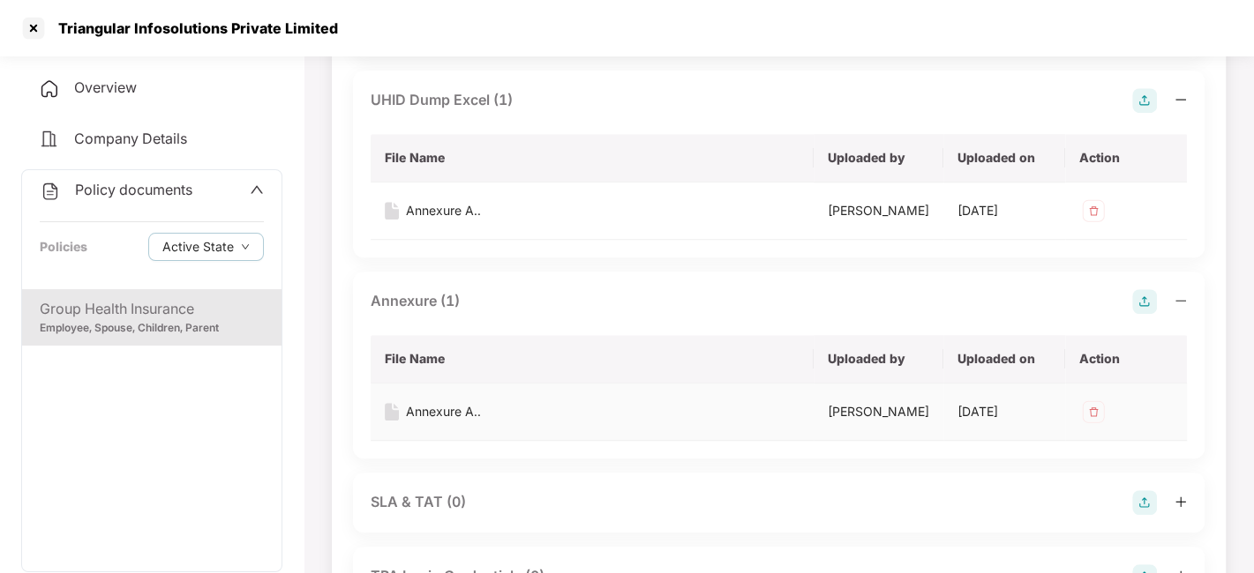
click at [431, 422] on div "Annexure A.." at bounding box center [443, 411] width 75 height 19
click at [30, 29] on div at bounding box center [33, 28] width 28 height 28
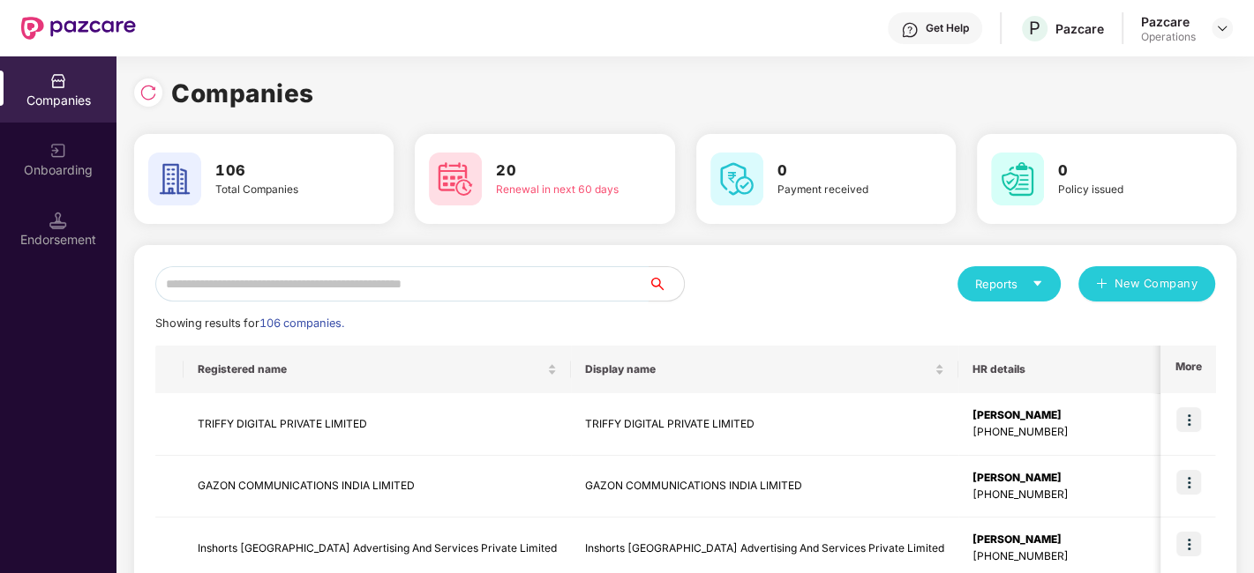
click at [344, 287] on input "text" at bounding box center [401, 283] width 493 height 35
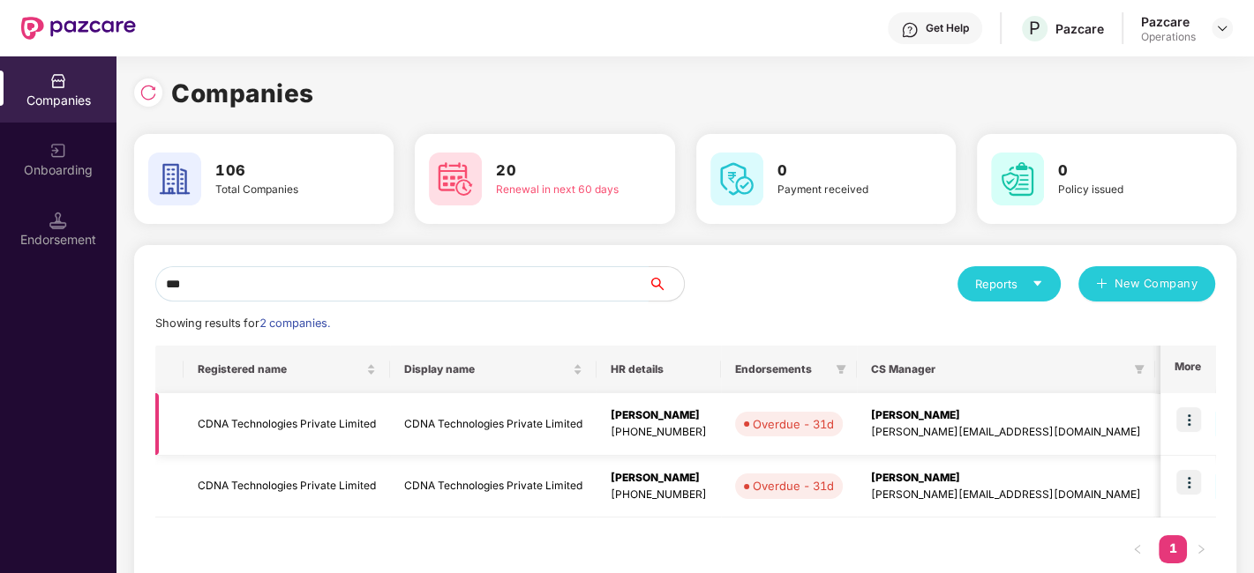
type input "***"
click at [1185, 416] on img at bounding box center [1188, 420] width 25 height 25
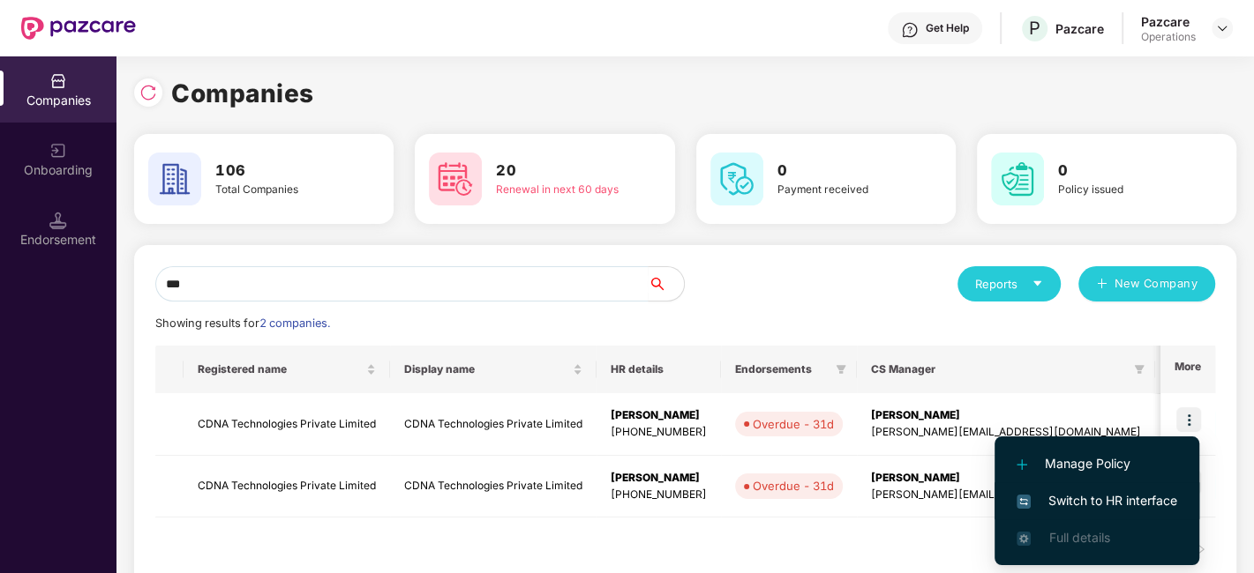
click at [1077, 502] on span "Switch to HR interface" at bounding box center [1096, 500] width 161 height 19
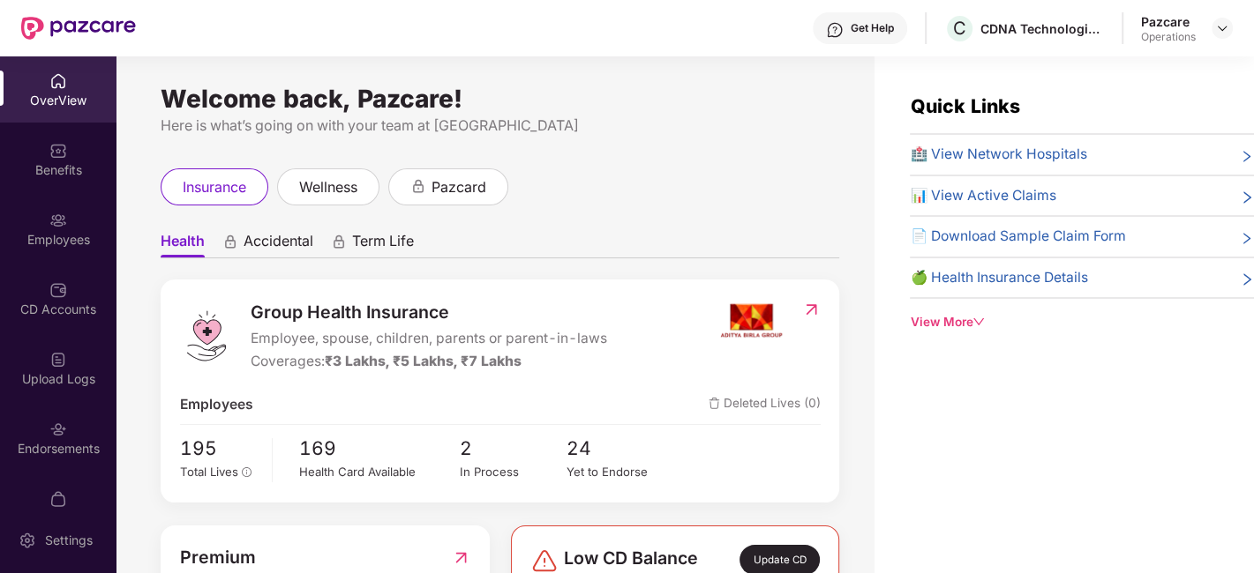
click at [55, 245] on div "Employees" at bounding box center [58, 240] width 116 height 18
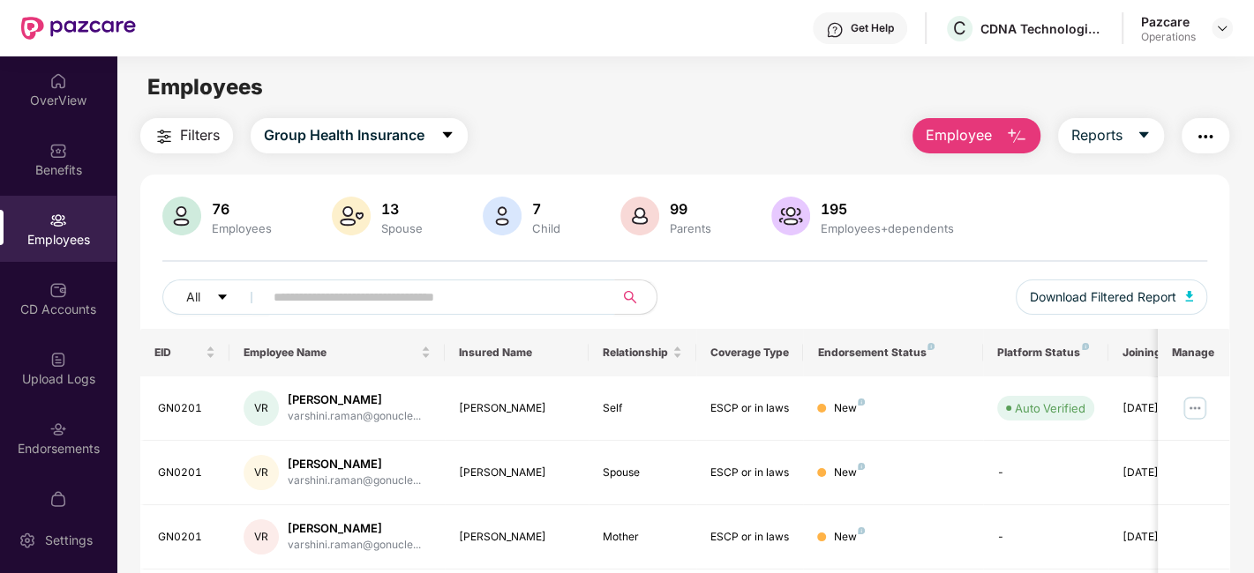
click at [336, 293] on input "text" at bounding box center [432, 297] width 317 height 26
paste input "******"
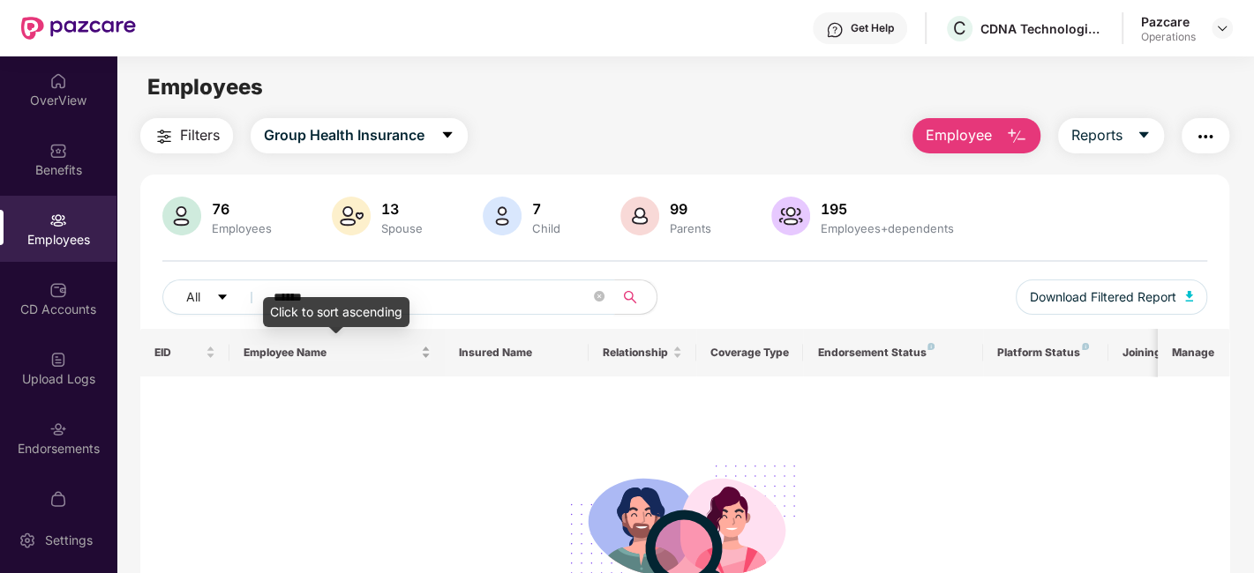
scroll to position [76, 0]
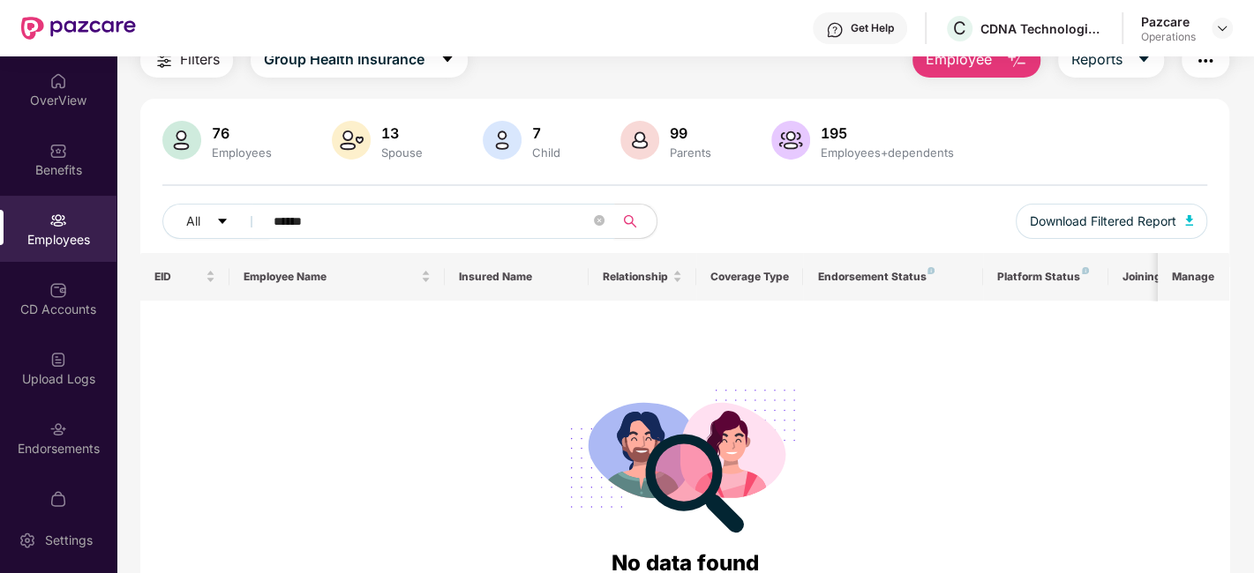
click at [294, 215] on input "******" at bounding box center [432, 221] width 317 height 26
paste input "text"
type input "*"
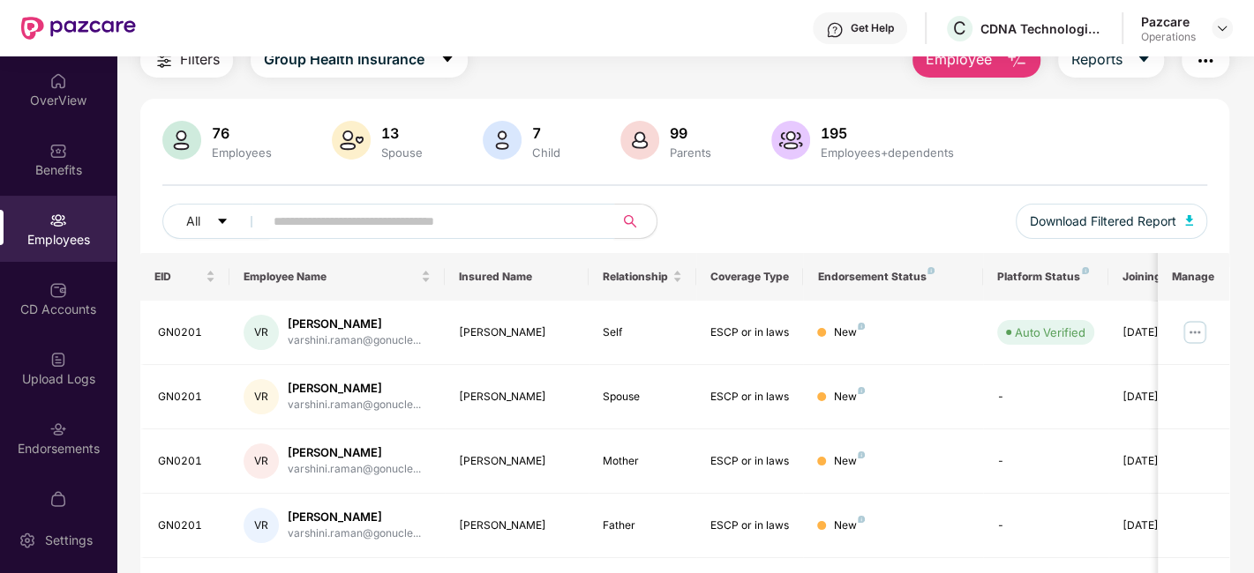
click at [364, 219] on input "text" at bounding box center [432, 221] width 317 height 26
paste input "******"
type input "******"
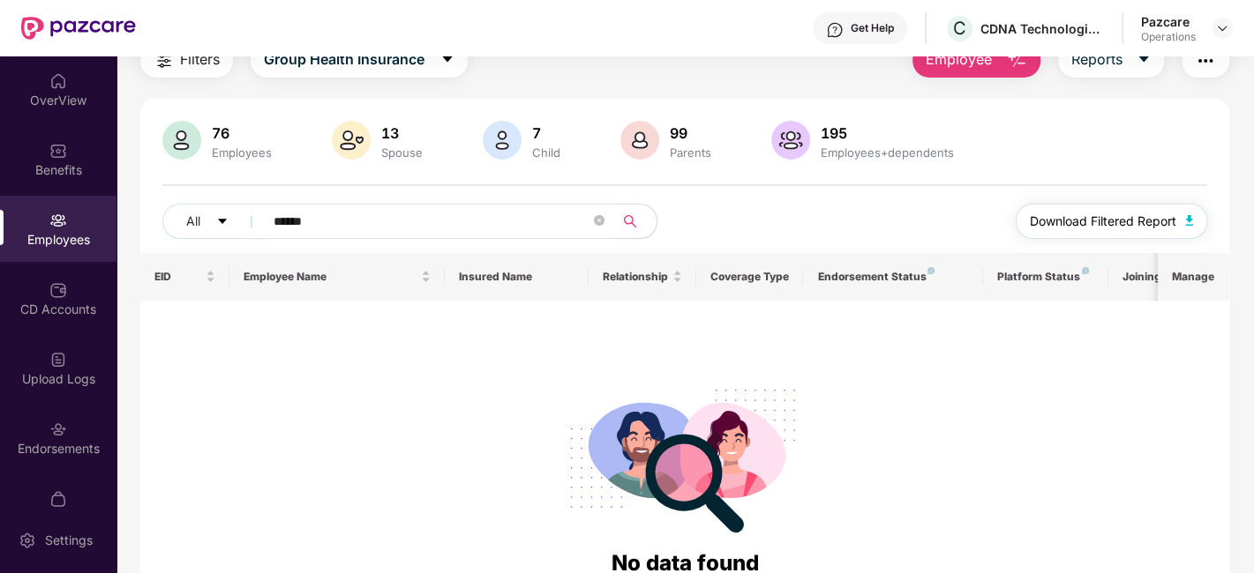
scroll to position [0, 0]
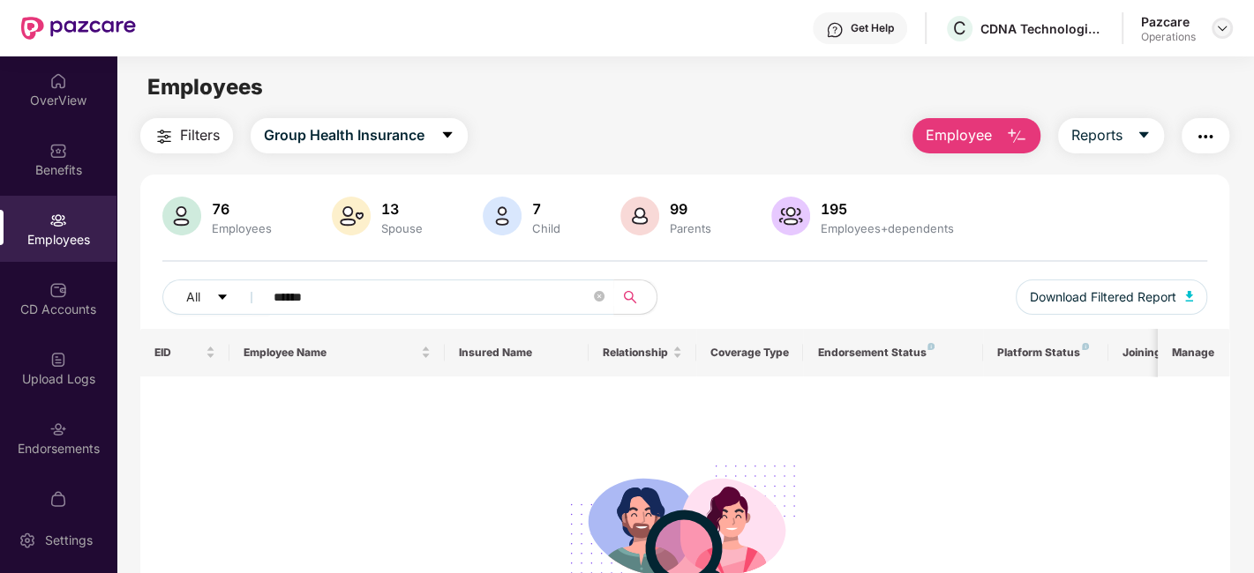
click at [1221, 27] on img at bounding box center [1222, 28] width 14 height 14
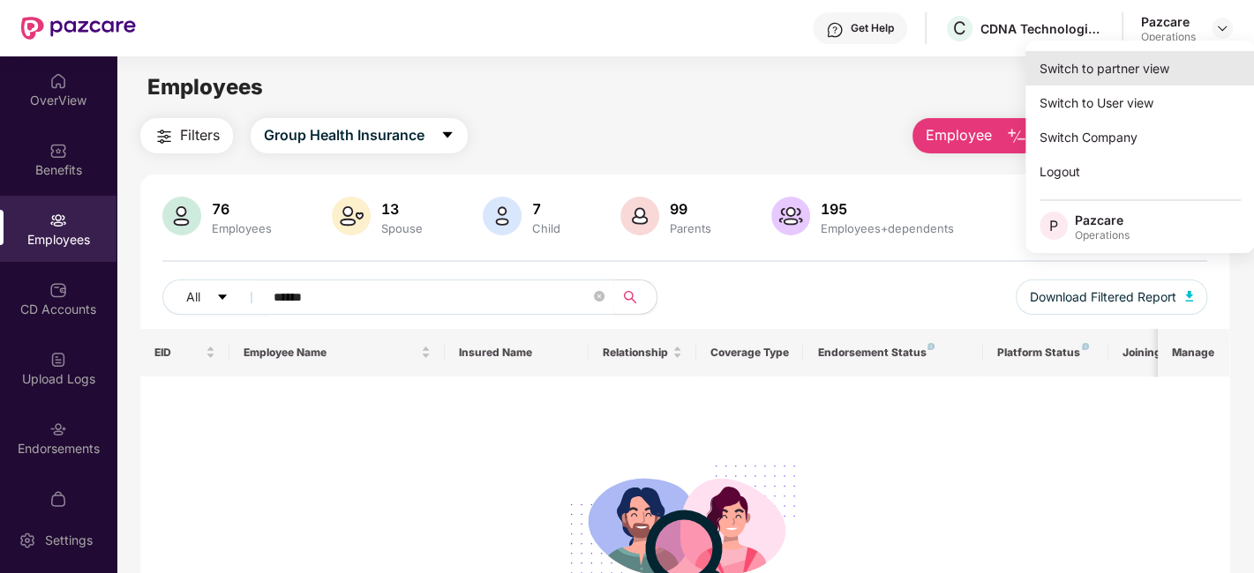
click at [1074, 61] on div "Switch to partner view" at bounding box center [1139, 68] width 229 height 34
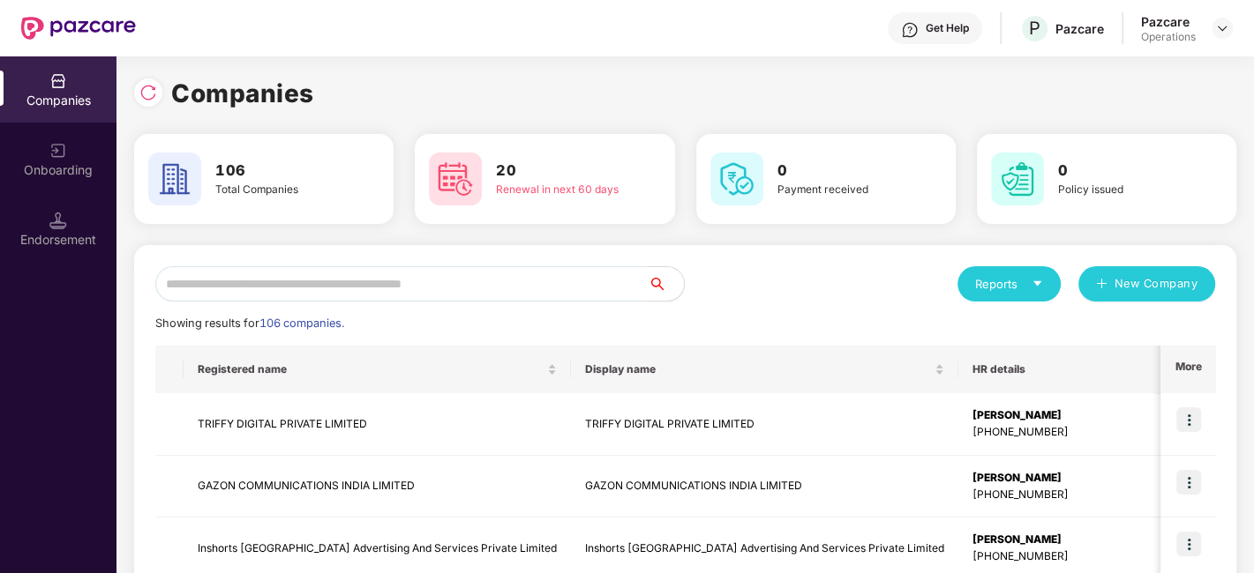
click at [383, 276] on input "text" at bounding box center [401, 283] width 493 height 35
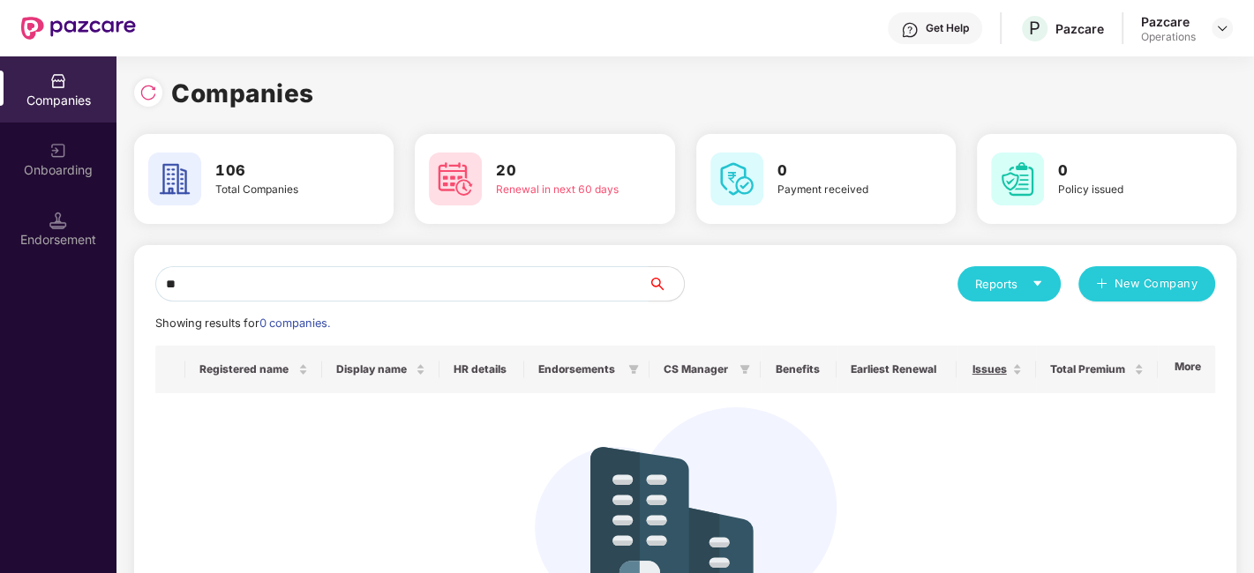
type input "*"
